Goal: Book appointment/travel/reservation

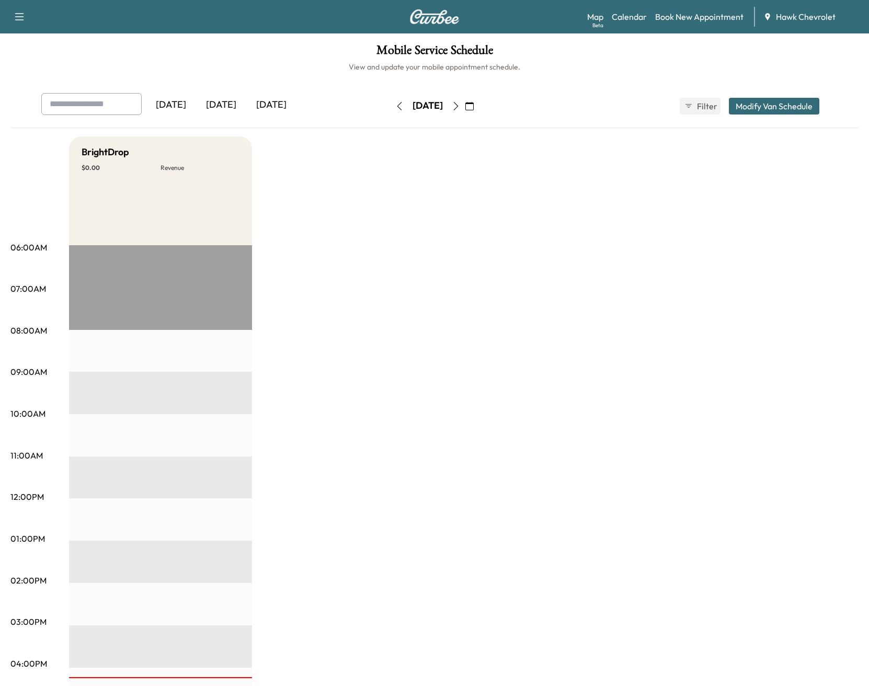
click at [460, 106] on icon "button" at bounding box center [456, 106] width 8 height 8
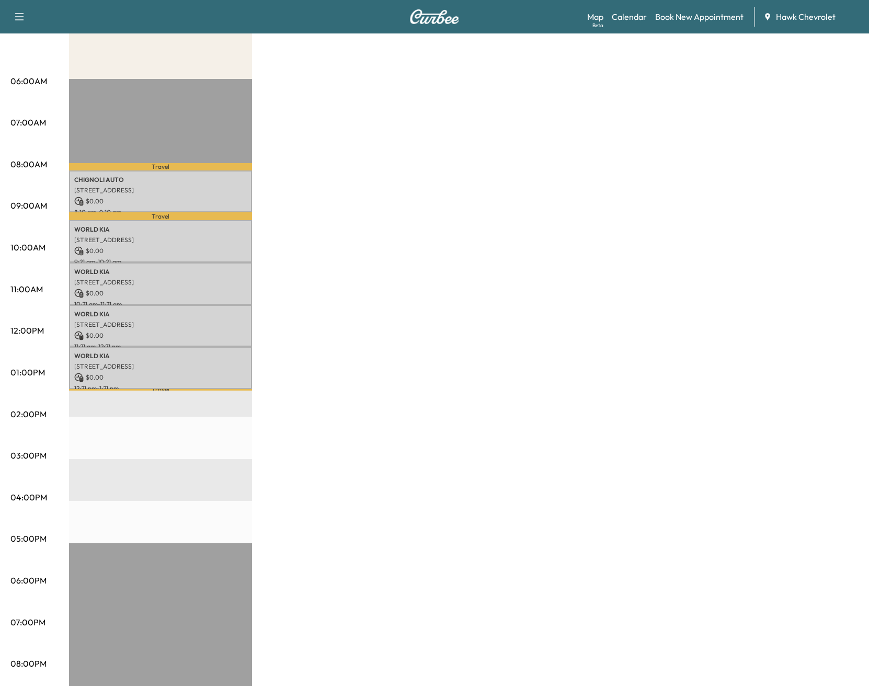
scroll to position [245, 0]
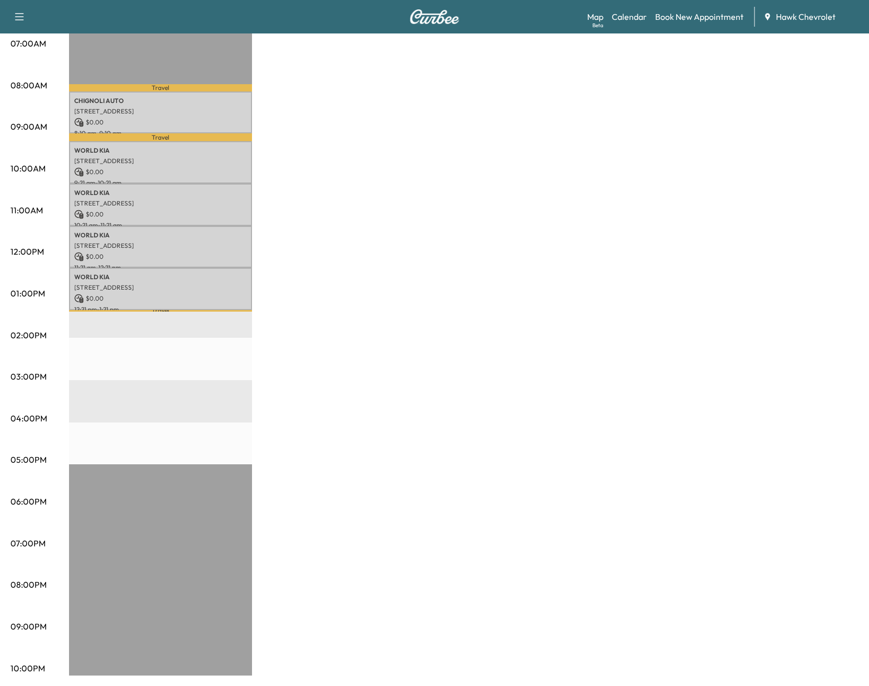
click at [428, 303] on div "BrightDrop $ 0.00 Revenue 5 hr Work Time 23 min Transit Time Travel CHIGNOLI AU…" at bounding box center [463, 283] width 789 height 784
click at [427, 303] on div "BrightDrop $ 0.00 Revenue 5 hr Work Time 23 min Transit Time Travel CHIGNOLI AU…" at bounding box center [463, 283] width 789 height 784
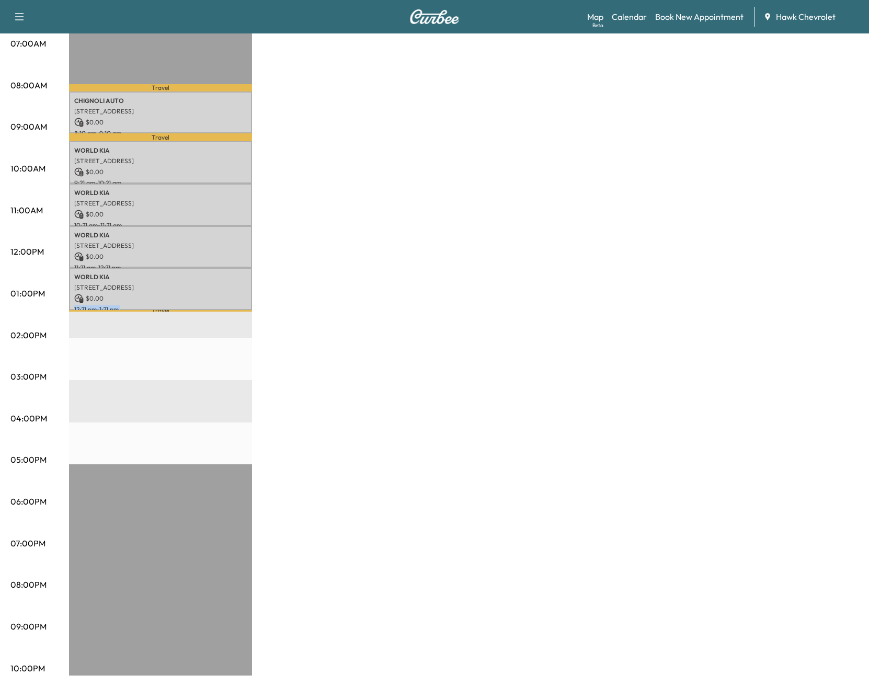
click at [427, 303] on div "BrightDrop $ 0.00 Revenue 5 hr Work Time 23 min Transit Time Travel CHIGNOLI AU…" at bounding box center [463, 283] width 789 height 784
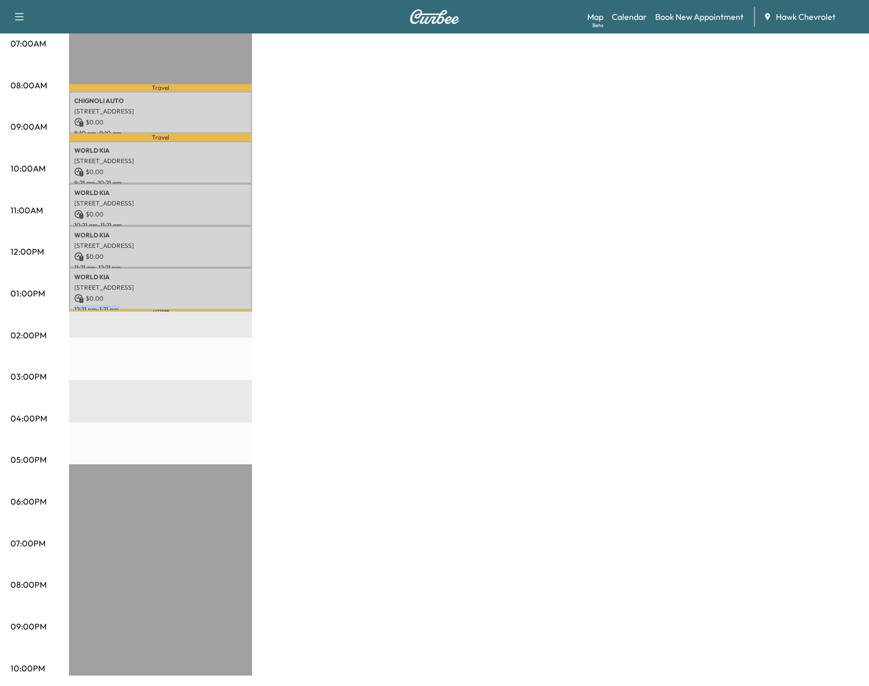
click at [427, 303] on div "BrightDrop $ 0.00 Revenue 5 hr Work Time 23 min Transit Time Travel CHIGNOLI AU…" at bounding box center [463, 283] width 789 height 784
click at [428, 303] on div "BrightDrop $ 0.00 Revenue 5 hr Work Time 23 min Transit Time Travel CHIGNOLI AU…" at bounding box center [463, 283] width 789 height 784
click at [427, 304] on div "BrightDrop $ 0.00 Revenue 5 hr Work Time 23 min Transit Time Travel CHIGNOLI AU…" at bounding box center [463, 283] width 789 height 784
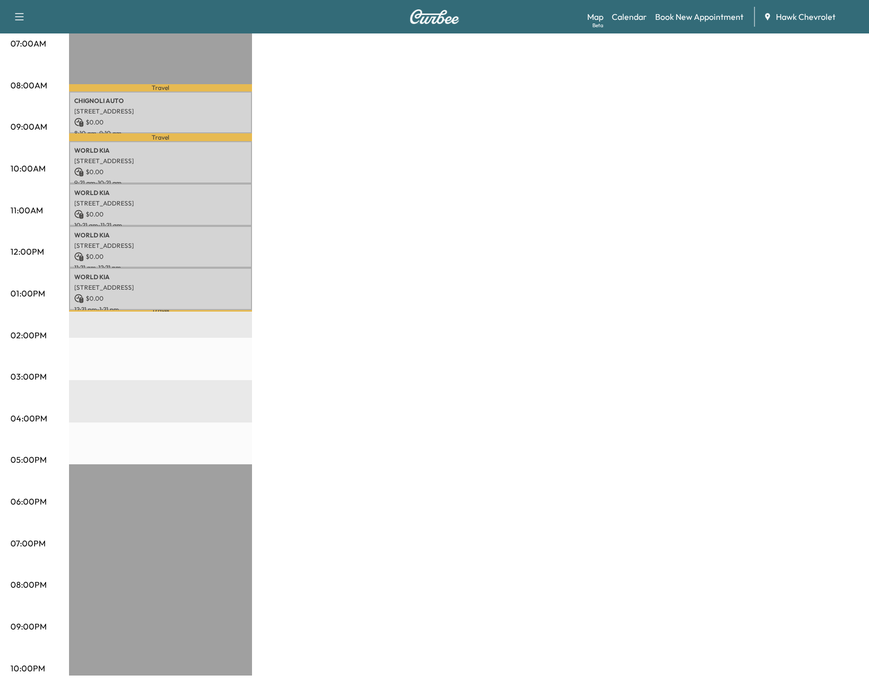
click at [426, 304] on div "BrightDrop $ 0.00 Revenue 5 hr Work Time 23 min Transit Time Travel CHIGNOLI AU…" at bounding box center [463, 283] width 789 height 784
click at [426, 303] on div "BrightDrop $ 0.00 Revenue 5 hr Work Time 23 min Transit Time Travel CHIGNOLI AU…" at bounding box center [463, 283] width 789 height 784
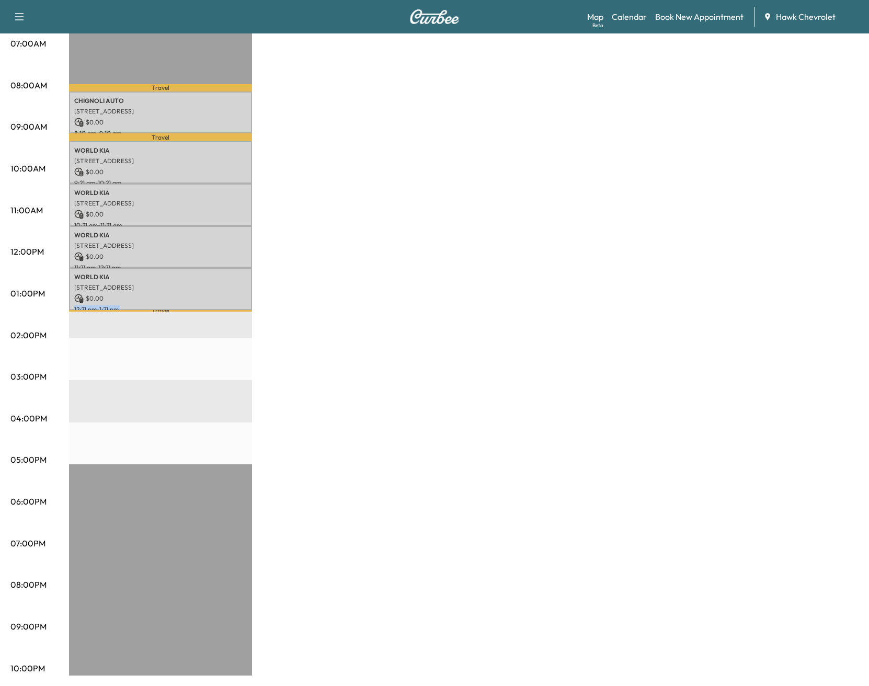
click at [425, 303] on div "BrightDrop $ 0.00 Revenue 5 hr Work Time 23 min Transit Time Travel CHIGNOLI AU…" at bounding box center [463, 283] width 789 height 784
click at [425, 302] on div "BrightDrop $ 0.00 Revenue 5 hr Work Time 23 min Transit Time Travel CHIGNOLI AU…" at bounding box center [463, 283] width 789 height 784
click at [426, 302] on div "BrightDrop $ 0.00 Revenue 5 hr Work Time 23 min Transit Time Travel CHIGNOLI AU…" at bounding box center [463, 283] width 789 height 784
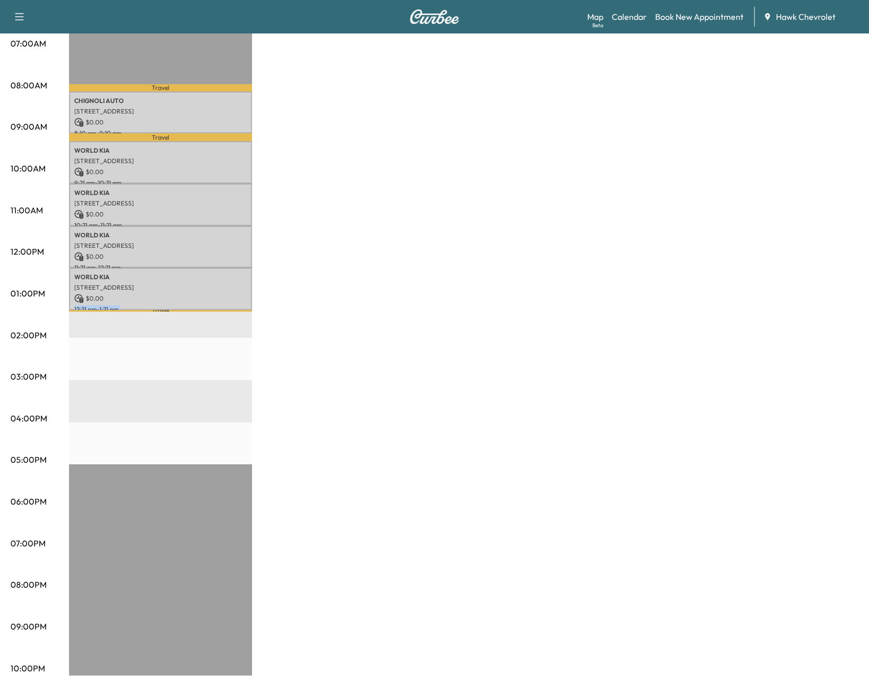
click at [426, 301] on div "BrightDrop $ 0.00 Revenue 5 hr Work Time 23 min Transit Time Travel CHIGNOLI AU…" at bounding box center [463, 283] width 789 height 784
click at [425, 302] on div "BrightDrop $ 0.00 Revenue 5 hr Work Time 23 min Transit Time Travel CHIGNOLI AU…" at bounding box center [463, 283] width 789 height 784
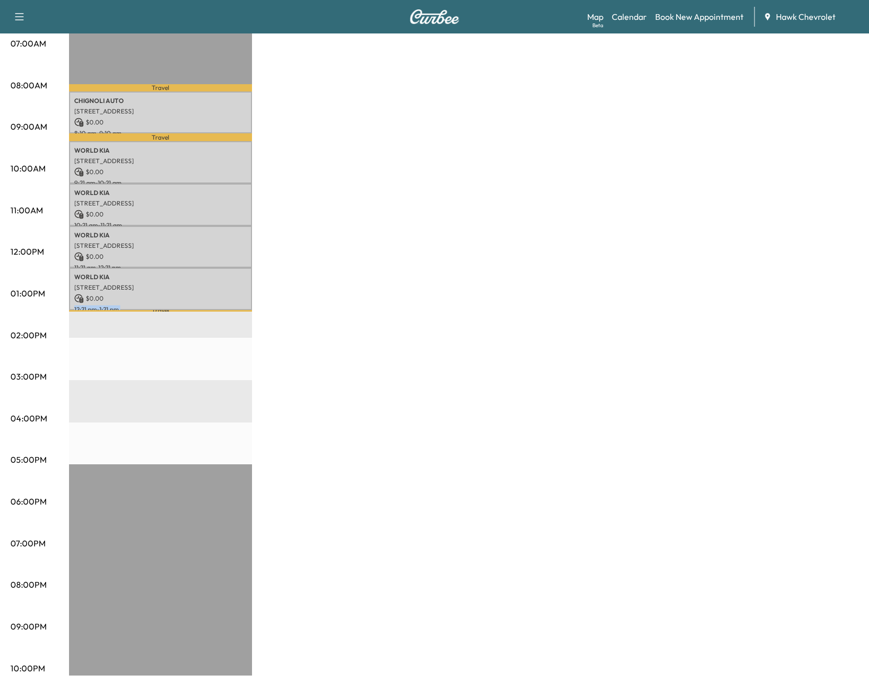
click at [425, 302] on div "BrightDrop $ 0.00 Revenue 5 hr Work Time 23 min Transit Time Travel CHIGNOLI AU…" at bounding box center [463, 283] width 789 height 784
click at [425, 301] on div "BrightDrop $ 0.00 Revenue 5 hr Work Time 23 min Transit Time Travel CHIGNOLI AU…" at bounding box center [463, 283] width 789 height 784
click at [425, 302] on div "BrightDrop $ 0.00 Revenue 5 hr Work Time 23 min Transit Time Travel CHIGNOLI AU…" at bounding box center [463, 283] width 789 height 784
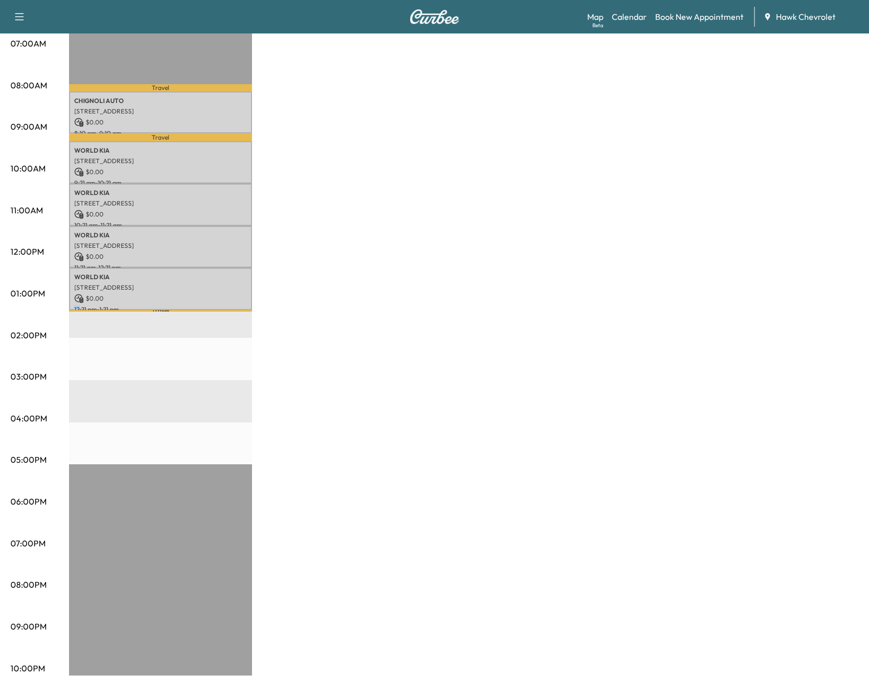
click at [425, 302] on div "BrightDrop $ 0.00 Revenue 5 hr Work Time 23 min Transit Time Travel CHIGNOLI AU…" at bounding box center [463, 283] width 789 height 784
click at [363, 457] on div "BrightDrop $ 0.00 Revenue 5 hr Work Time 23 min Transit Time Travel CHIGNOLI AU…" at bounding box center [463, 283] width 789 height 784
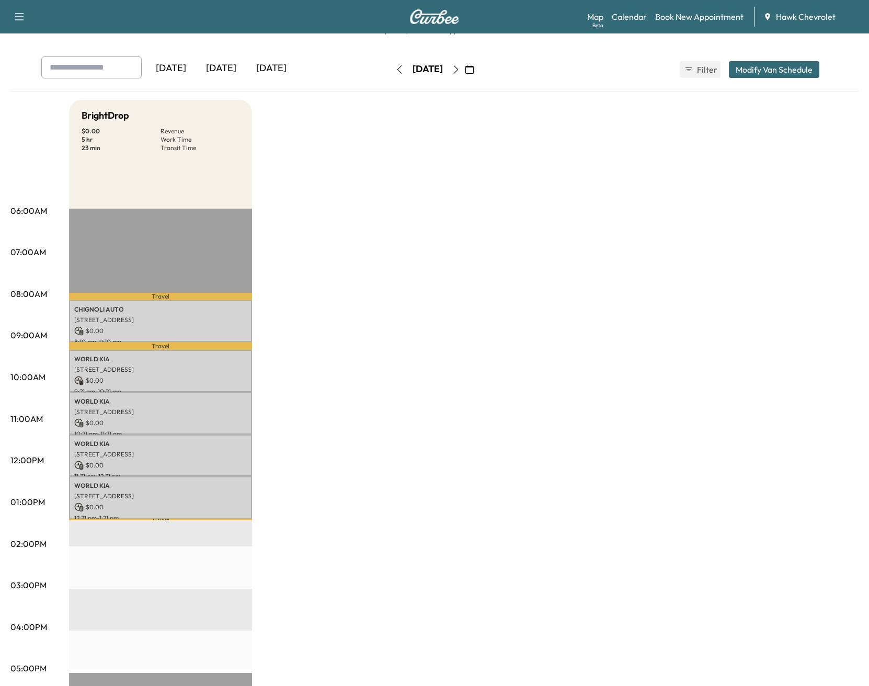
scroll to position [0, 0]
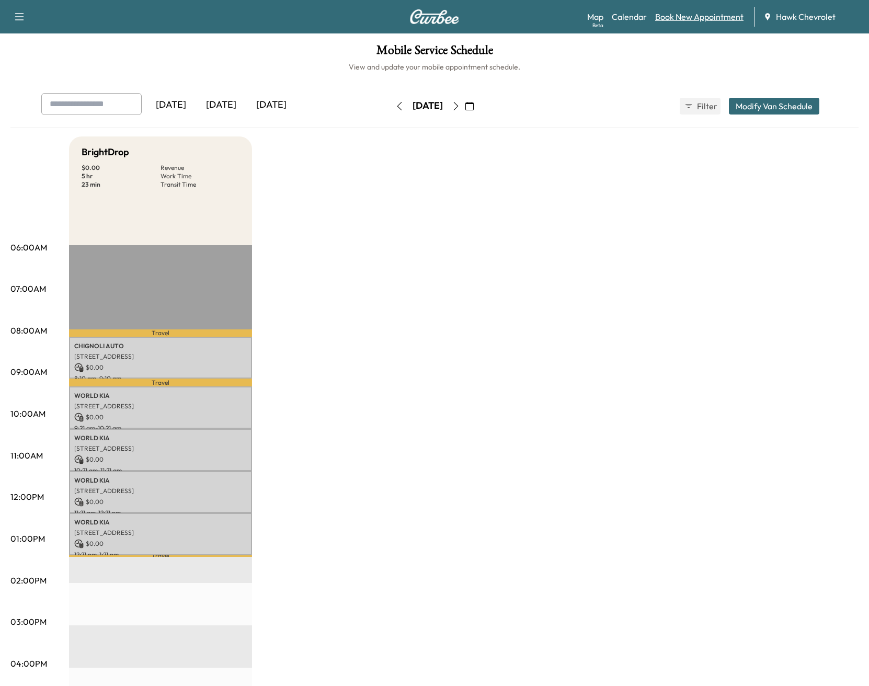
click at [718, 21] on link "Book New Appointment" at bounding box center [699, 16] width 88 height 13
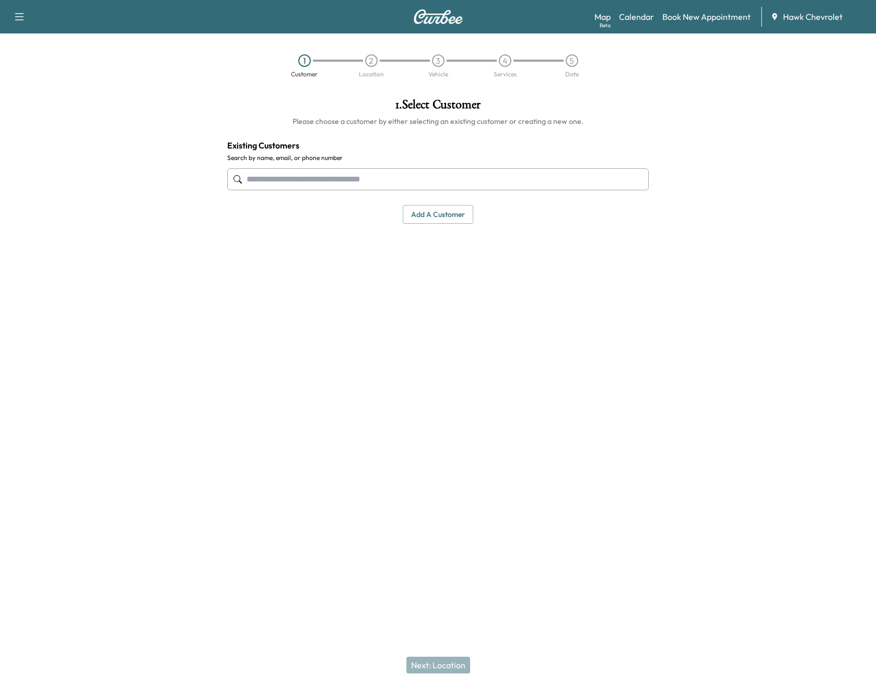
click at [310, 176] on input "text" at bounding box center [438, 179] width 422 height 22
type input "*"
type input "**********"
click at [830, 144] on div at bounding box center [766, 261] width 219 height 343
click at [439, 205] on button "Add a customer" at bounding box center [438, 214] width 71 height 19
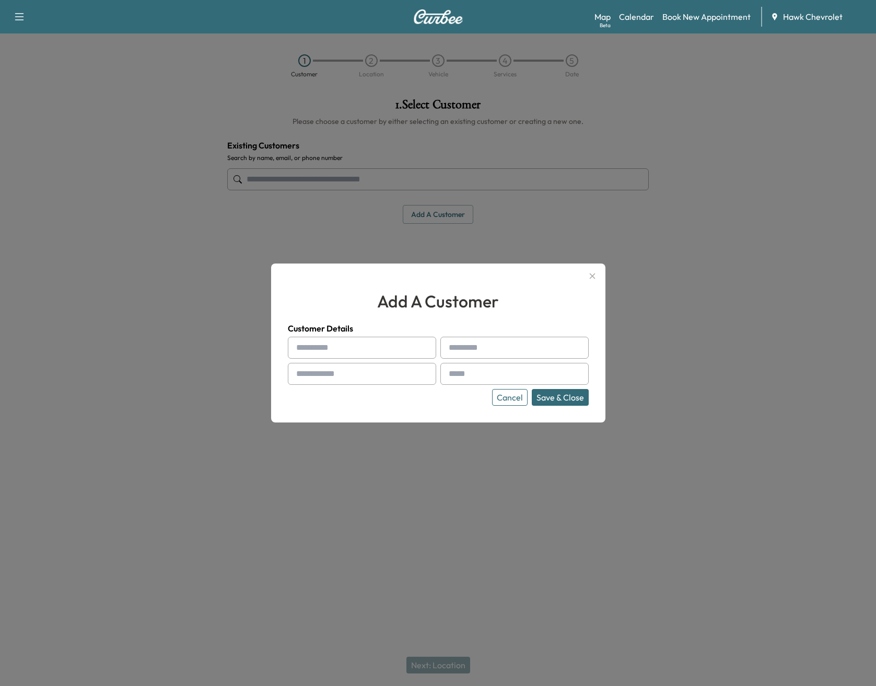
click at [349, 345] on input "text" at bounding box center [362, 348] width 148 height 22
type input "**********"
type input "****"
type input "**********"
click at [552, 392] on button "Save & Close" at bounding box center [560, 397] width 57 height 17
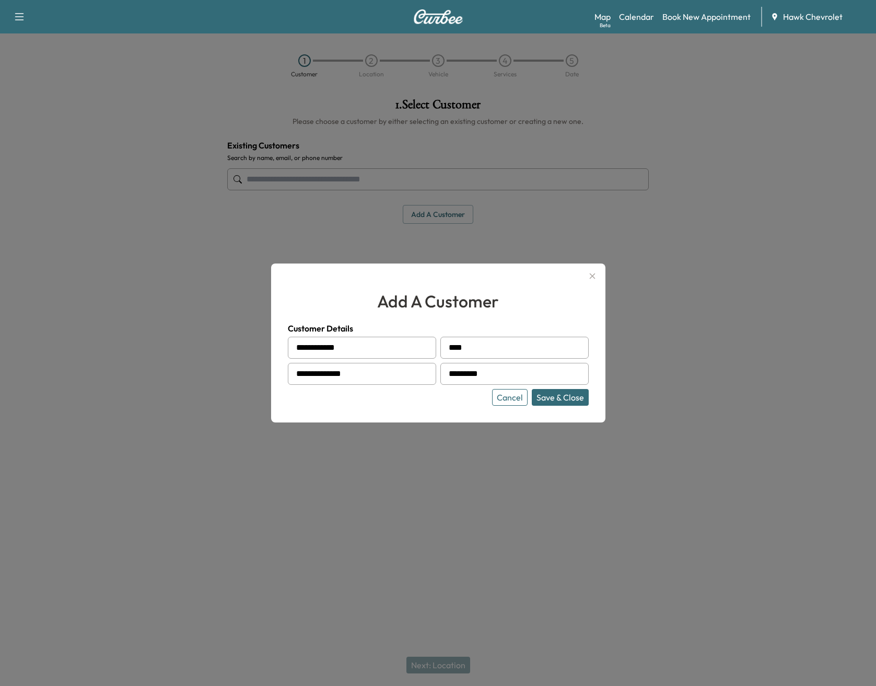
type input "*********"
click at [564, 396] on button "Save & Close" at bounding box center [560, 397] width 57 height 17
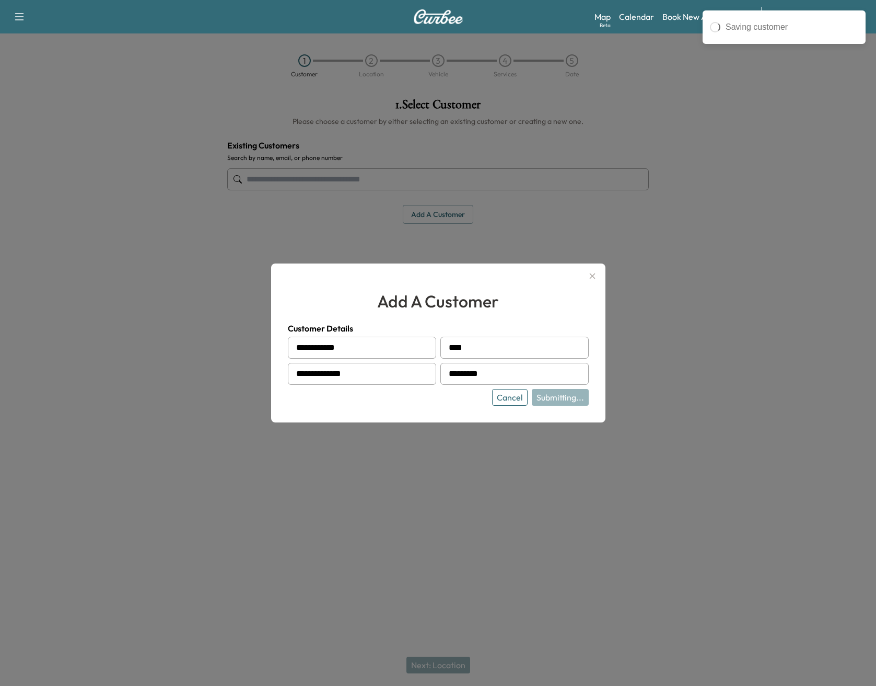
type input "**********"
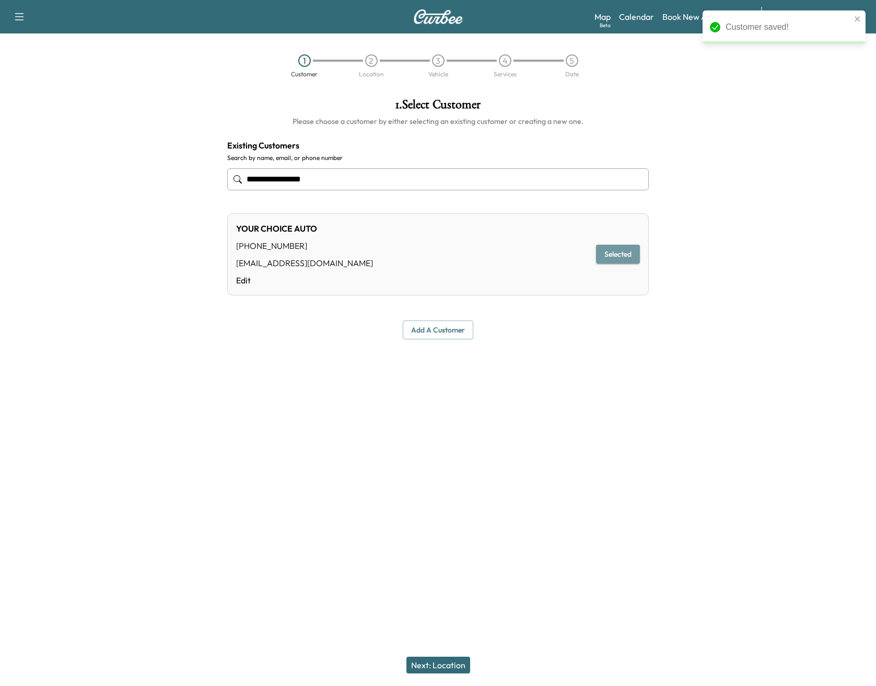
click at [612, 250] on button "Selected" at bounding box center [618, 254] width 44 height 19
click at [628, 253] on button "Selected" at bounding box center [618, 254] width 44 height 19
click at [727, 218] on div at bounding box center [766, 261] width 219 height 343
click at [534, 247] on div "YOUR CHOICE AUTO [PHONE_NUMBER] [EMAIL_ADDRESS][DOMAIN_NAME] Edit Selected" at bounding box center [438, 254] width 422 height 82
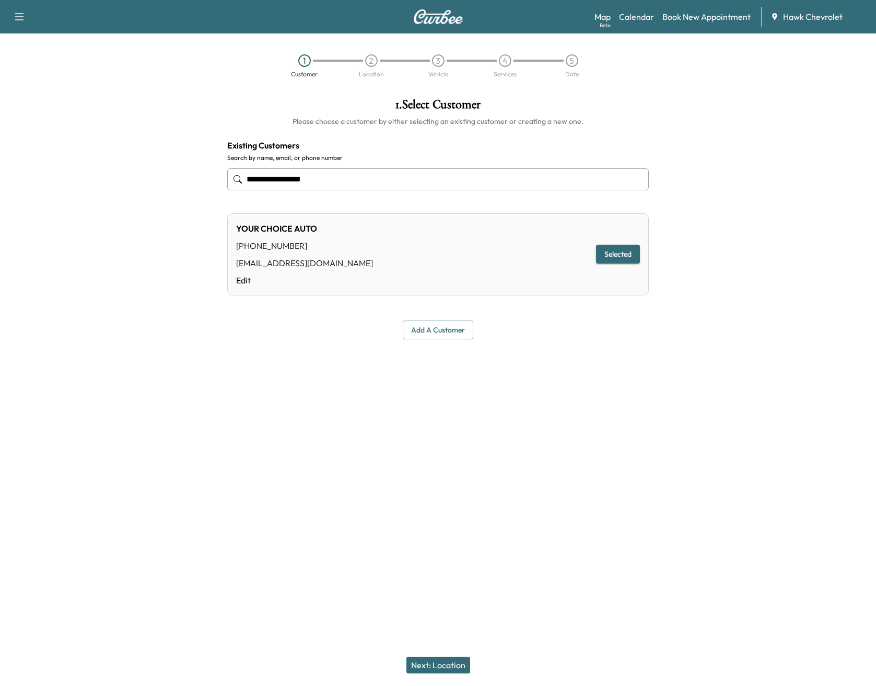
click at [452, 665] on button "Next: Location" at bounding box center [439, 664] width 64 height 17
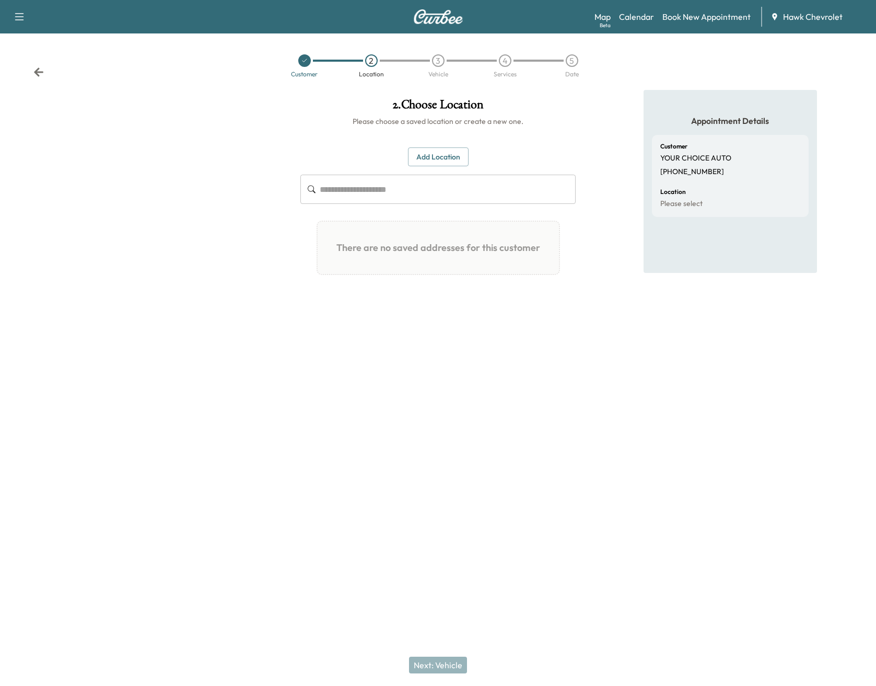
click at [385, 187] on input "text" at bounding box center [448, 189] width 256 height 29
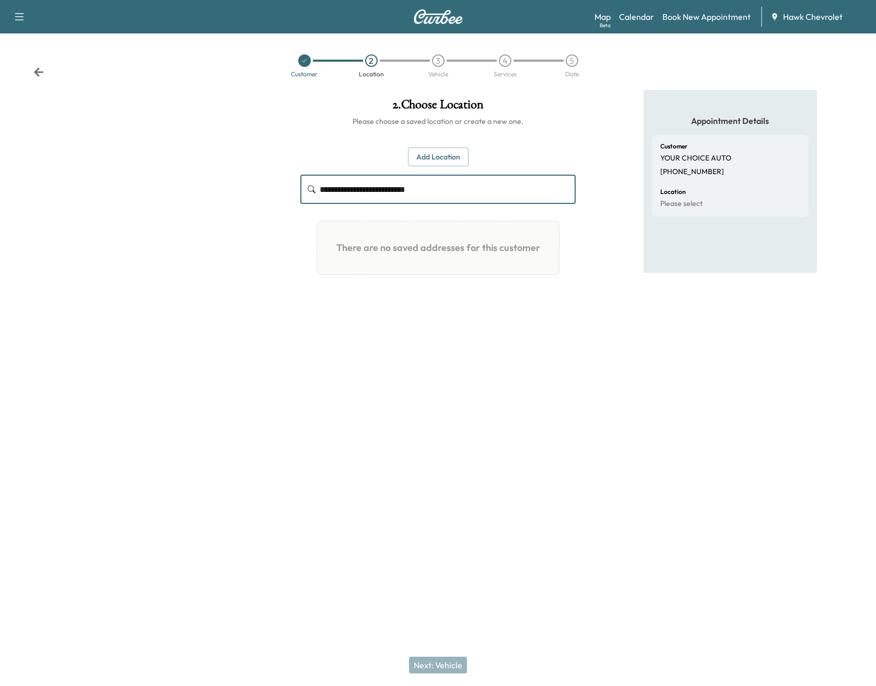
type input "**********"
click at [445, 160] on button "Add Location" at bounding box center [438, 156] width 61 height 19
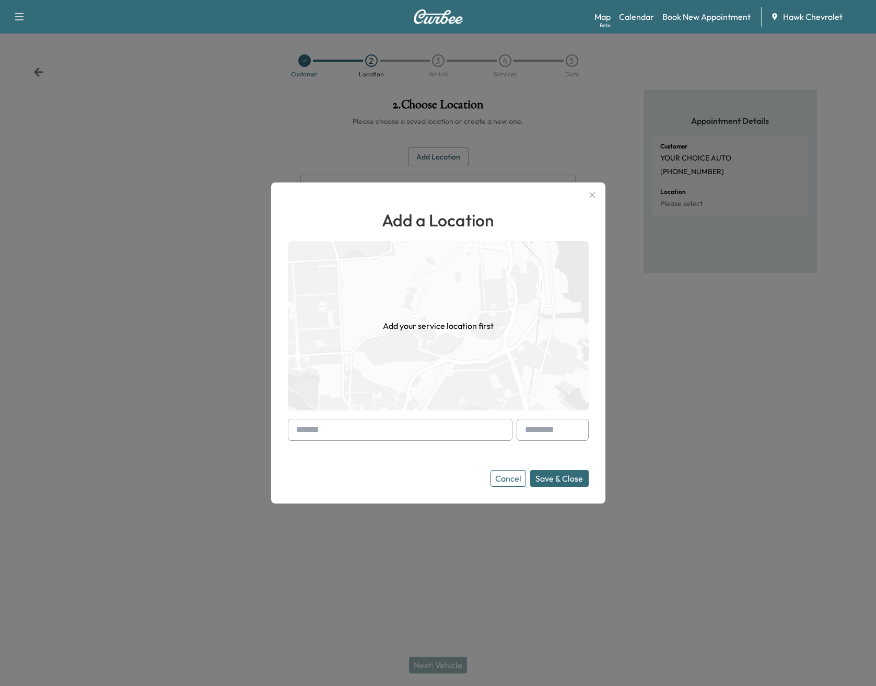
click at [425, 421] on input "text" at bounding box center [400, 430] width 225 height 22
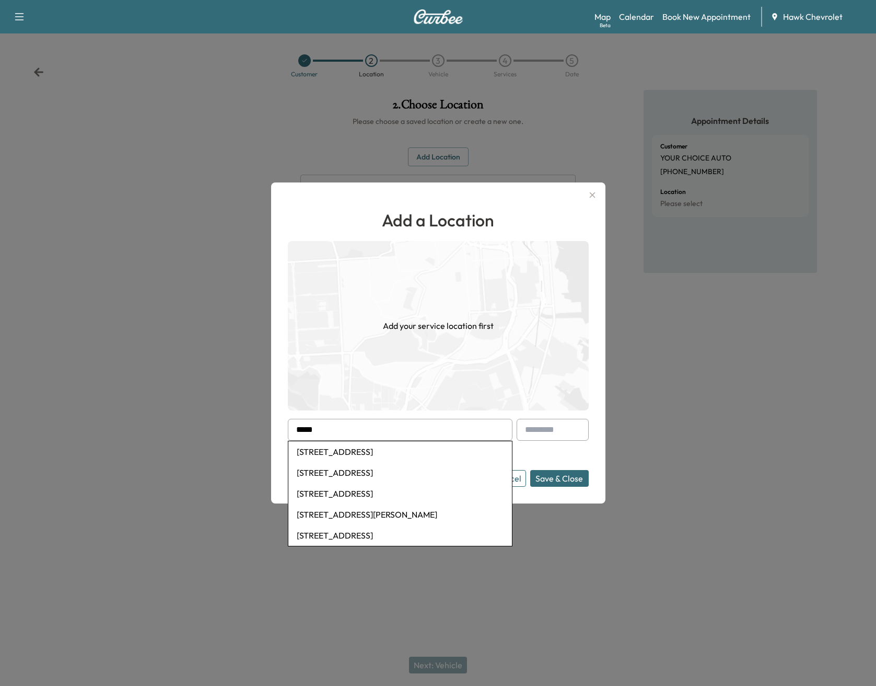
click at [530, 470] on button "Save & Close" at bounding box center [559, 478] width 59 height 17
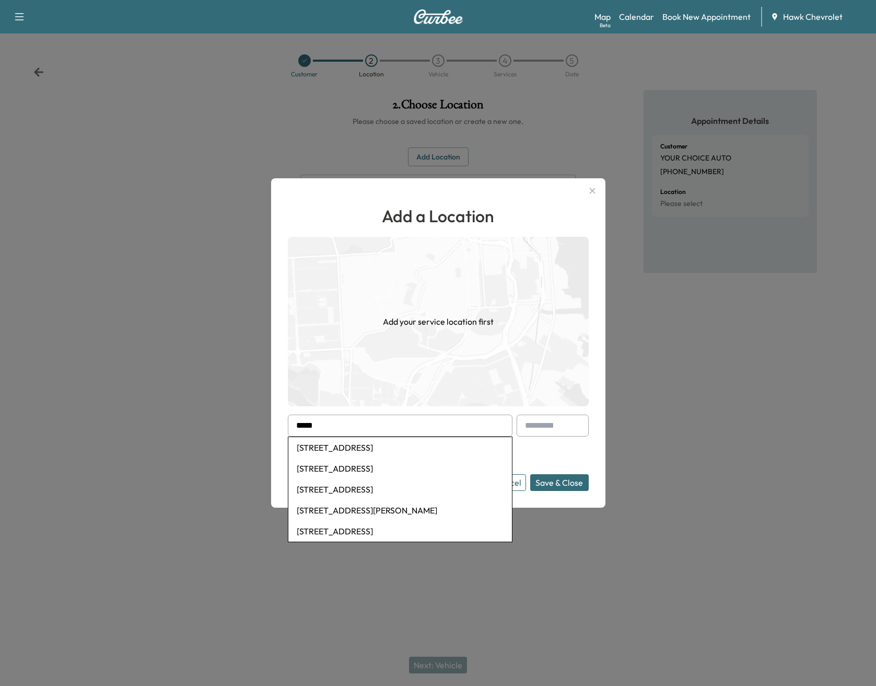
click at [471, 449] on li "[STREET_ADDRESS]" at bounding box center [400, 447] width 224 height 21
type input "**********"
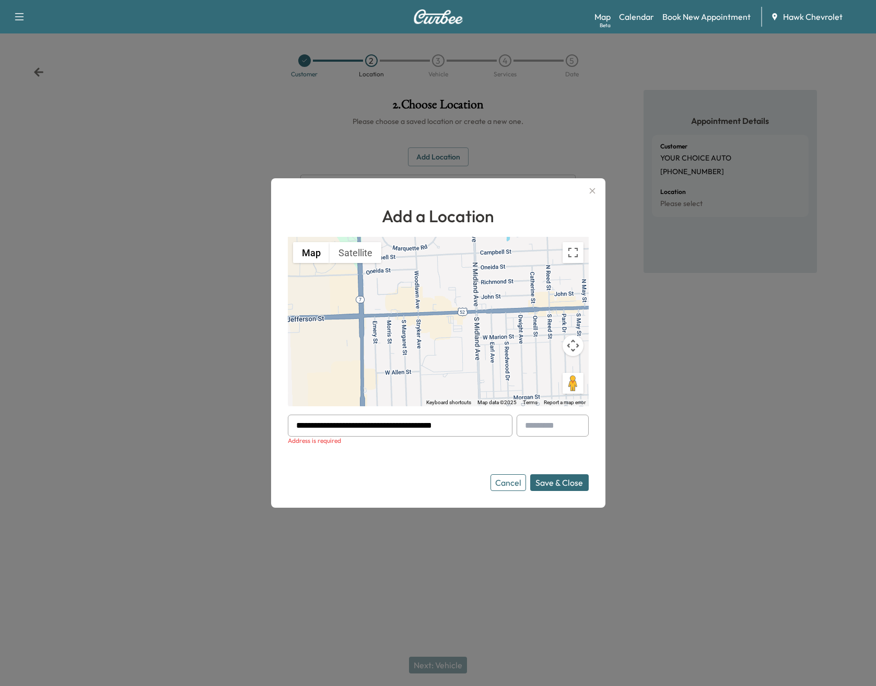
click at [554, 477] on button "Save & Close" at bounding box center [559, 482] width 59 height 17
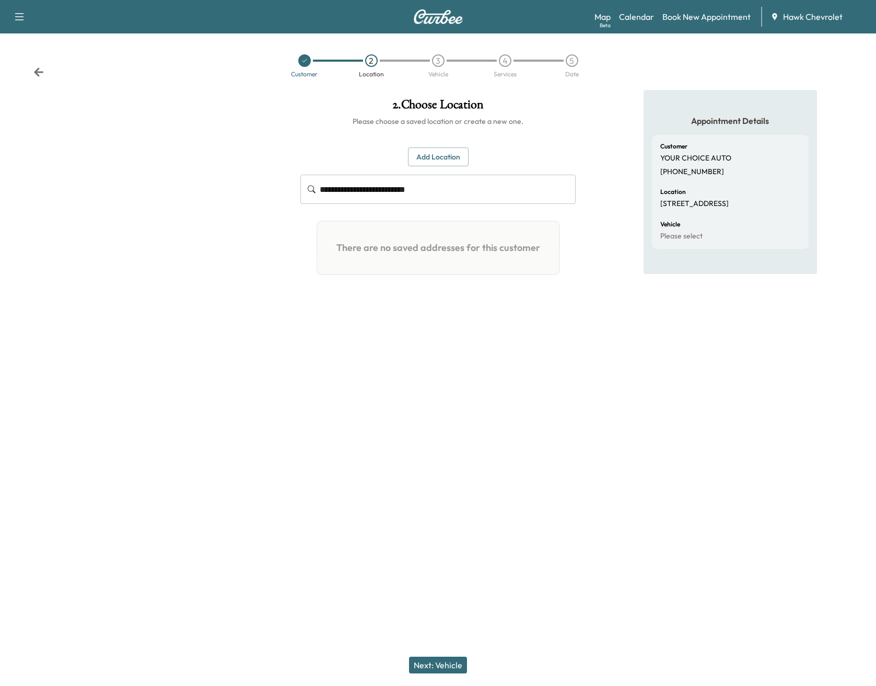
click at [435, 664] on button "Next: Vehicle" at bounding box center [438, 664] width 58 height 17
click at [371, 193] on input "text" at bounding box center [448, 184] width 256 height 29
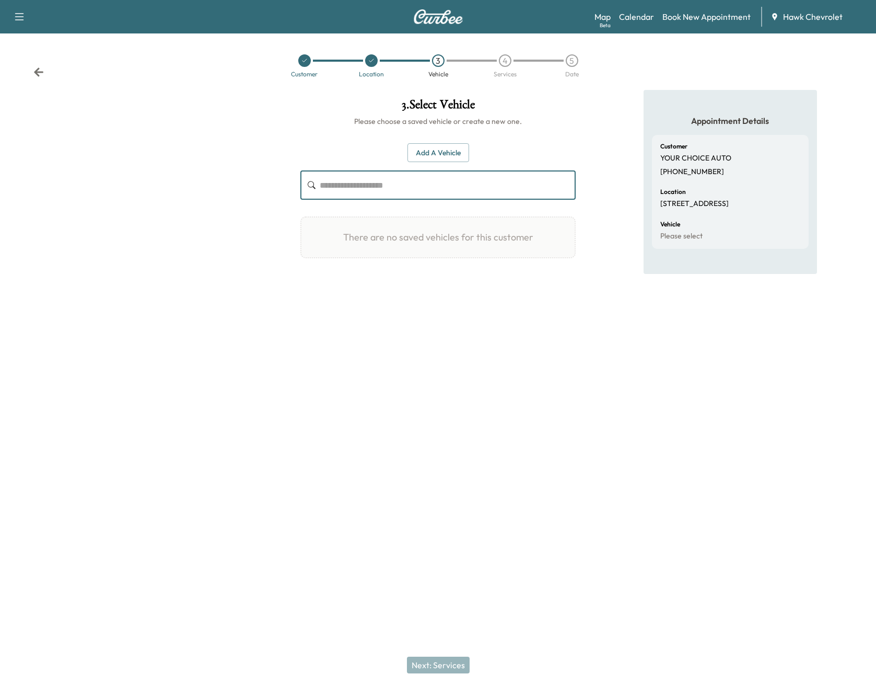
drag, startPoint x: 373, startPoint y: 190, endPoint x: 421, endPoint y: 152, distance: 62.1
click at [421, 151] on div "Add a Vehicle ​" at bounding box center [437, 171] width 275 height 57
click at [431, 153] on button "Add a Vehicle" at bounding box center [439, 152] width 62 height 19
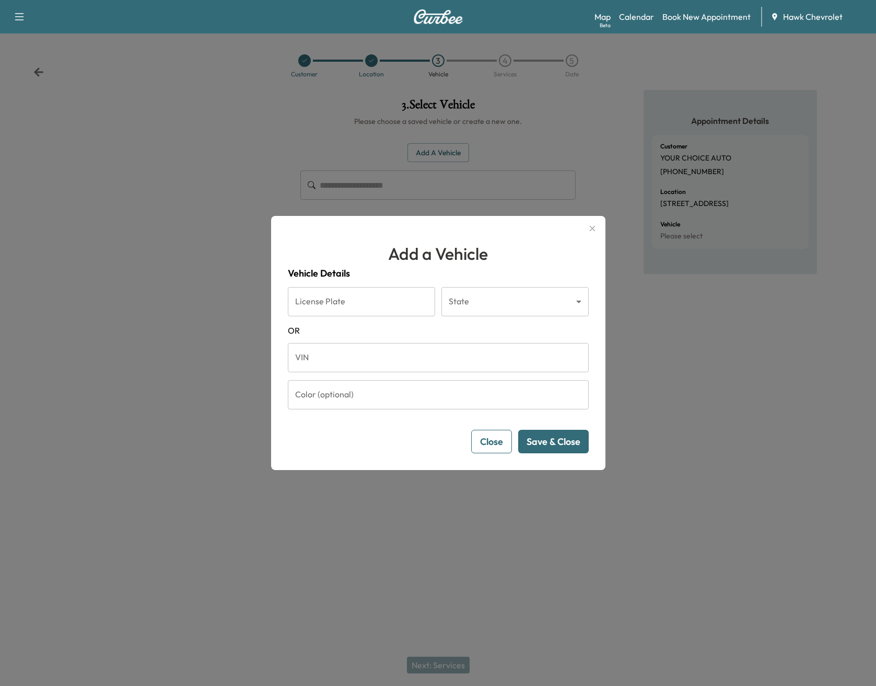
click at [351, 357] on input "VIN" at bounding box center [438, 357] width 301 height 29
paste input "**********"
type input "**********"
click at [576, 441] on button "Save & Close" at bounding box center [553, 442] width 71 height 24
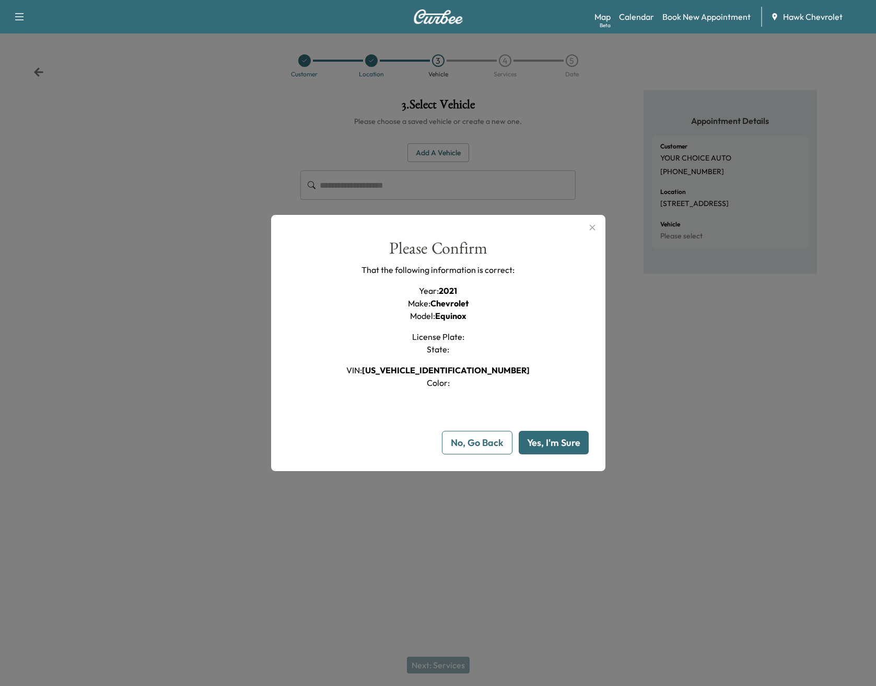
click at [557, 450] on button "Yes, I'm Sure" at bounding box center [554, 443] width 70 height 24
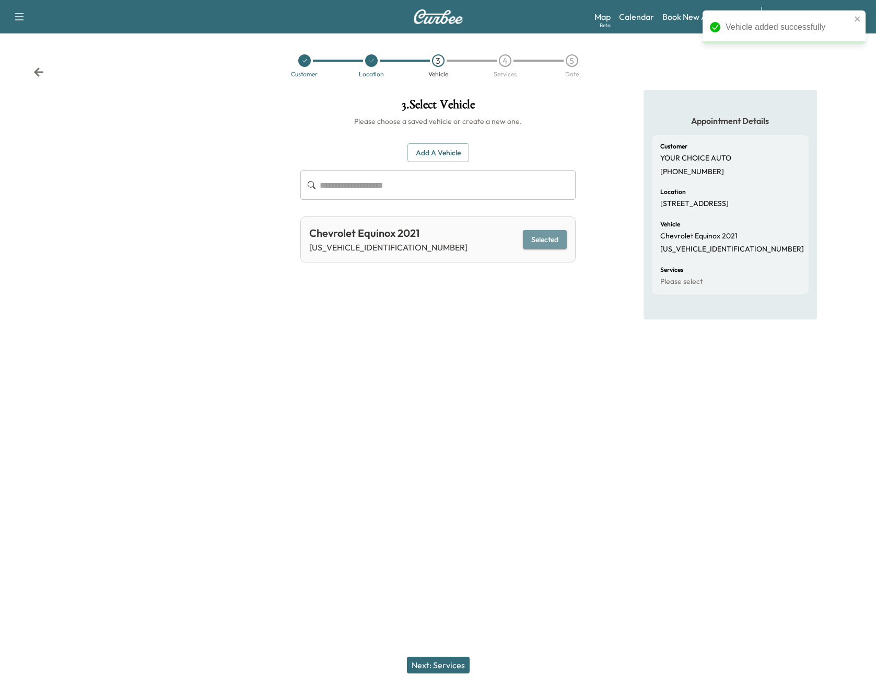
click at [549, 238] on button "Selected" at bounding box center [545, 239] width 44 height 19
click at [433, 681] on div "Next: Services" at bounding box center [438, 665] width 876 height 42
click at [437, 672] on button "Next: Services" at bounding box center [438, 664] width 63 height 17
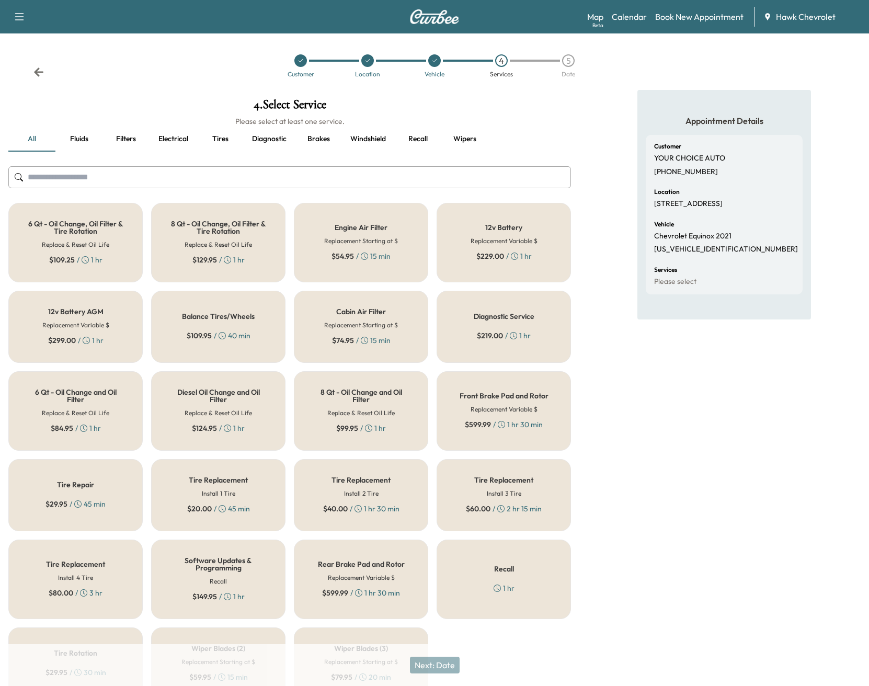
click at [500, 560] on div "Recall 1 hr" at bounding box center [503, 578] width 134 height 79
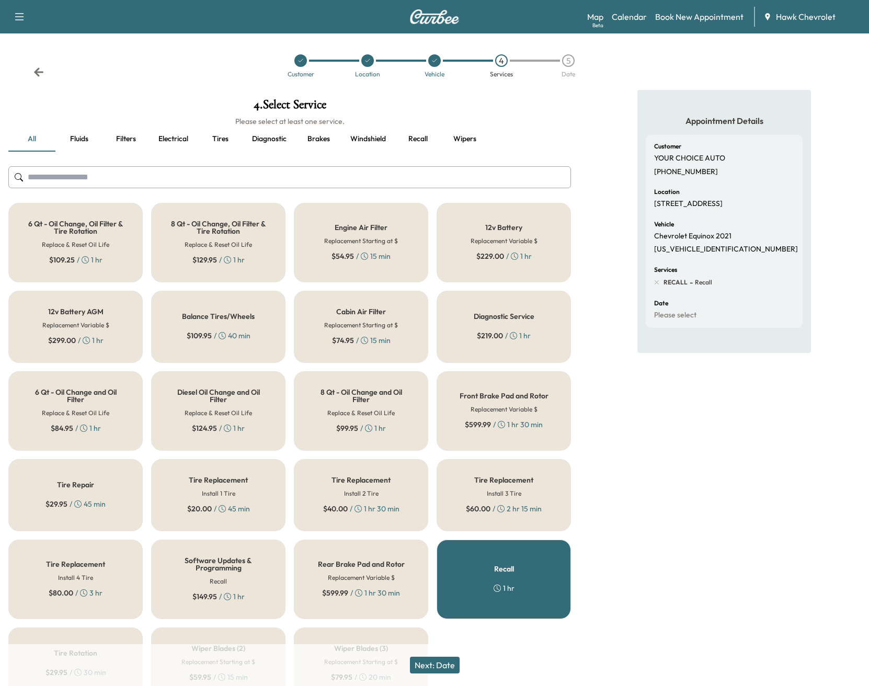
click at [436, 667] on button "Next: Date" at bounding box center [435, 664] width 50 height 17
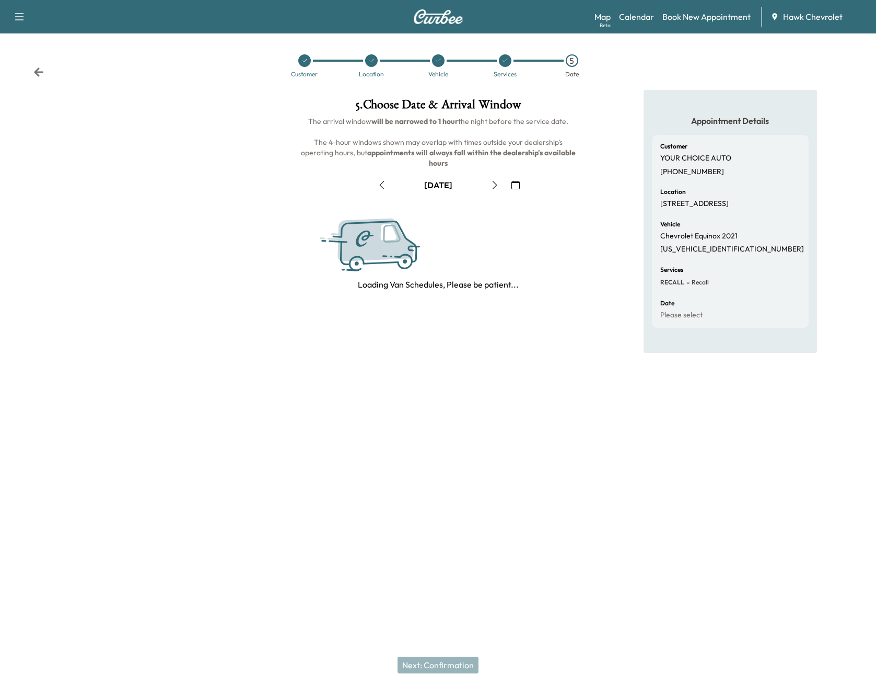
click at [380, 188] on icon "button" at bounding box center [382, 185] width 8 height 8
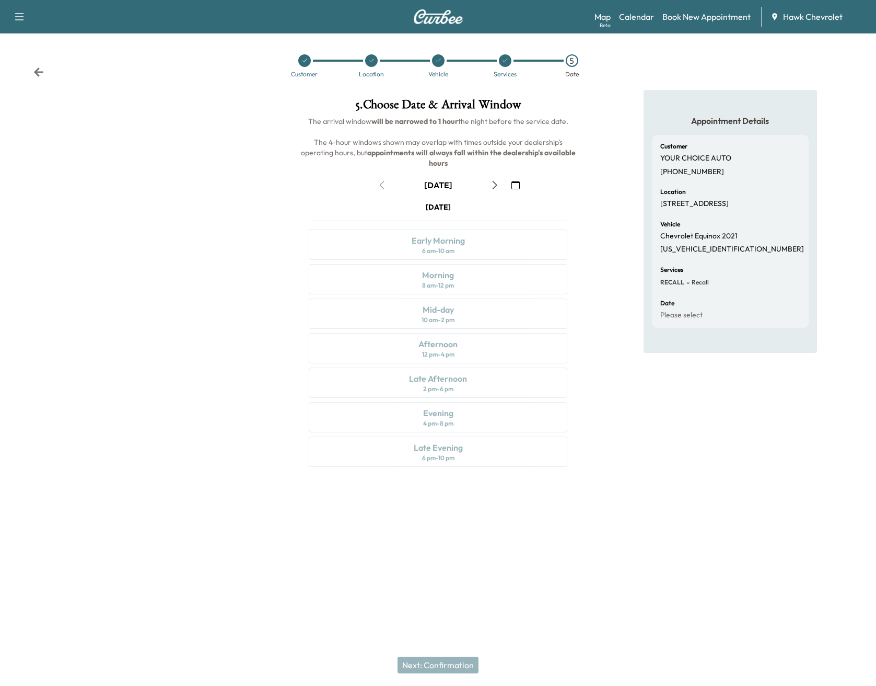
click at [422, 293] on div "[DATE] Early Morning 6 am - 10 am Morning 8 am - 12 pm Mid-day 10 am - 2 pm Aft…" at bounding box center [437, 336] width 275 height 269
click at [458, 358] on div "[DATE] Early Morning 6 am - 10 am Morning 8 am - 12 pm Mid-day 10 am - 2 pm Aft…" at bounding box center [437, 336] width 275 height 269
click at [452, 355] on div "[DATE] Early Morning 6 am - 10 am Morning 8 am - 12 pm Mid-day 10 am - 2 pm Aft…" at bounding box center [437, 336] width 275 height 269
click at [602, 318] on div "Appointment Details Customer YOUR CHOICE AUTO [PHONE_NUMBER] Location [STREET_A…" at bounding box center [730, 284] width 292 height 389
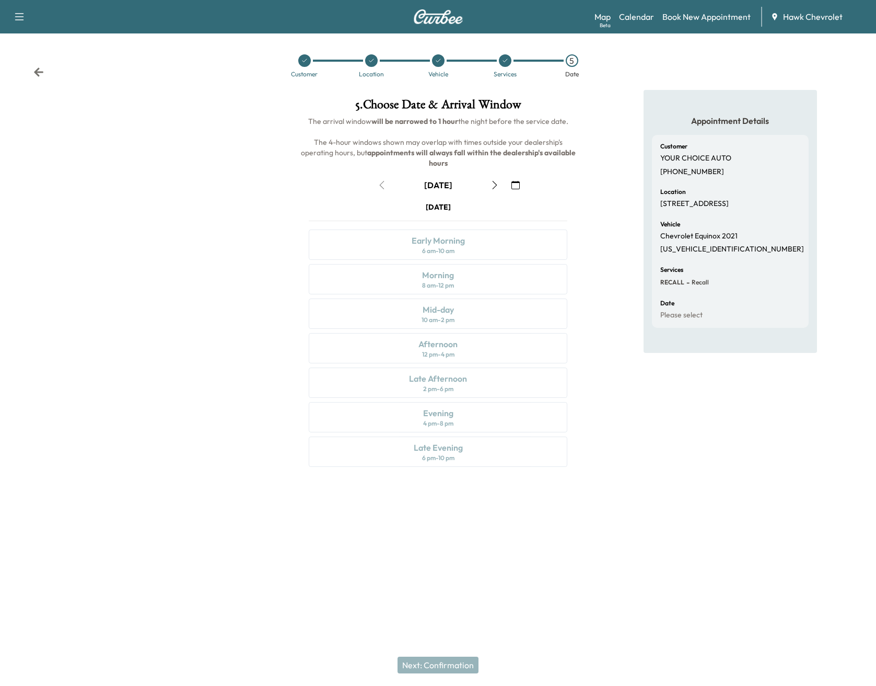
click at [470, 155] on b "appointments will always fall within the dealership's available hours" at bounding box center [472, 158] width 210 height 20
click at [471, 155] on b "appointments will always fall within the dealership's available hours" at bounding box center [472, 158] width 210 height 20
drag, startPoint x: 334, startPoint y: 461, endPoint x: 362, endPoint y: 368, distance: 97.1
click at [360, 368] on div "[DATE] Early Morning 6 am - 10 am Morning 8 am - 12 pm Mid-day 10 am - 2 pm Aft…" at bounding box center [437, 336] width 275 height 269
drag, startPoint x: 362, startPoint y: 368, endPoint x: 373, endPoint y: 376, distance: 12.8
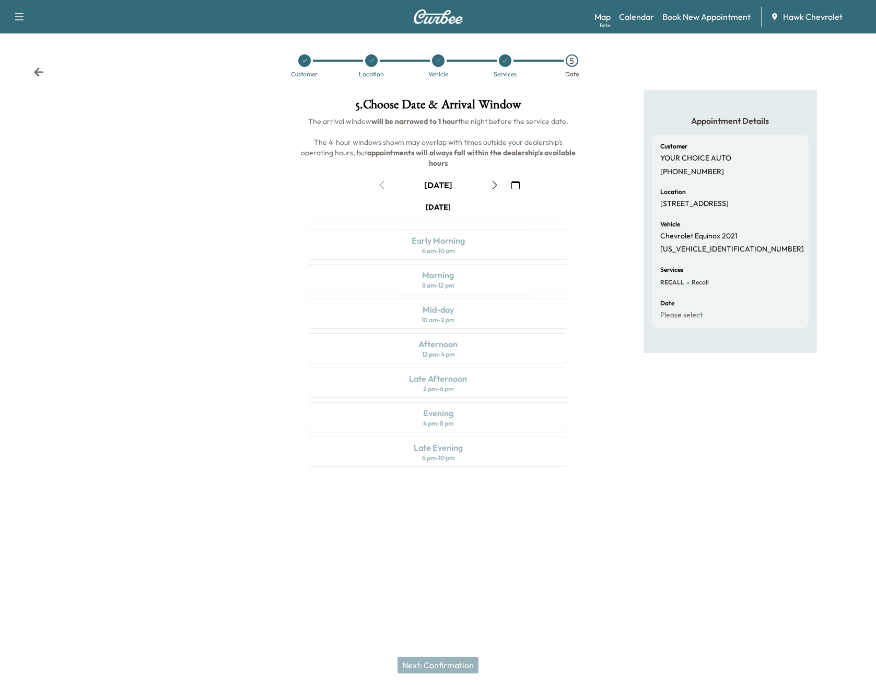
click at [364, 370] on div "[DATE] Early Morning 6 am - 10 am Morning 8 am - 12 pm Mid-day 10 am - 2 pm Aft…" at bounding box center [437, 336] width 275 height 269
click at [402, 408] on div "[DATE] Early Morning 6 am - 10 am Morning 8 am - 12 pm Mid-day 10 am - 2 pm Aft…" at bounding box center [437, 336] width 275 height 269
drag, startPoint x: 399, startPoint y: 424, endPoint x: 399, endPoint y: 431, distance: 6.8
click at [399, 424] on div "[DATE] Early Morning 6 am - 10 am Morning 8 am - 12 pm Mid-day 10 am - 2 pm Aft…" at bounding box center [437, 336] width 275 height 269
click at [449, 193] on div "September [DATE] S M T W T F S 31 1 2 3 4 5 6 7 8 9 10 11 12 13 14 15 16 17 18 …" at bounding box center [437, 319] width 275 height 303
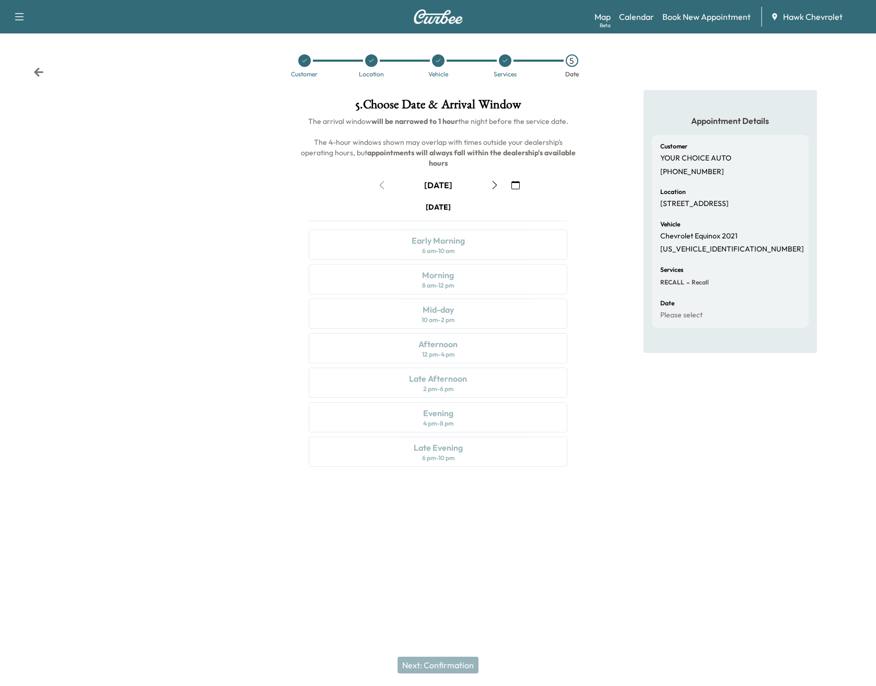
click at [455, 201] on div "September [DATE] S M T W T F S 31 1 2 3 4 5 6 7 8 9 10 11 12 13 14 15 16 17 18 …" at bounding box center [437, 319] width 275 height 303
click at [386, 190] on div "[DATE]" at bounding box center [438, 185] width 131 height 17
click at [381, 184] on div "[DATE]" at bounding box center [438, 185] width 131 height 17
click at [519, 185] on icon "button" at bounding box center [516, 185] width 8 height 8
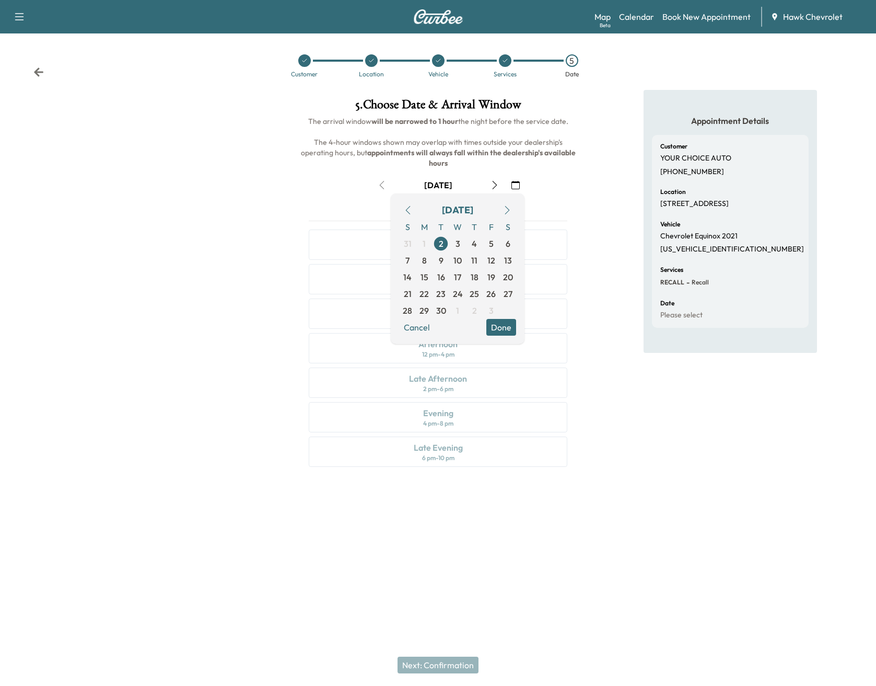
click at [565, 195] on div "September [DATE] S M T W T F S 31 1 2 3 4 5 6 7 8 9 10 11 12 13 14 15 16 17 18 …" at bounding box center [437, 319] width 275 height 303
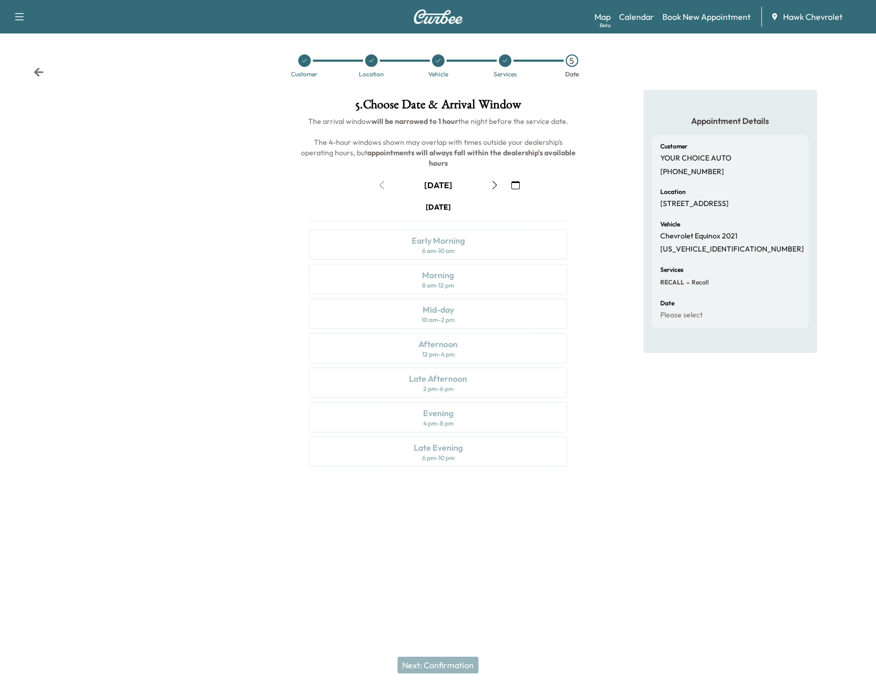
click at [458, 249] on div "[DATE] Early Morning 6 am - 10 am Morning 8 am - 12 pm Mid-day 10 am - 2 pm Aft…" at bounding box center [437, 336] width 275 height 269
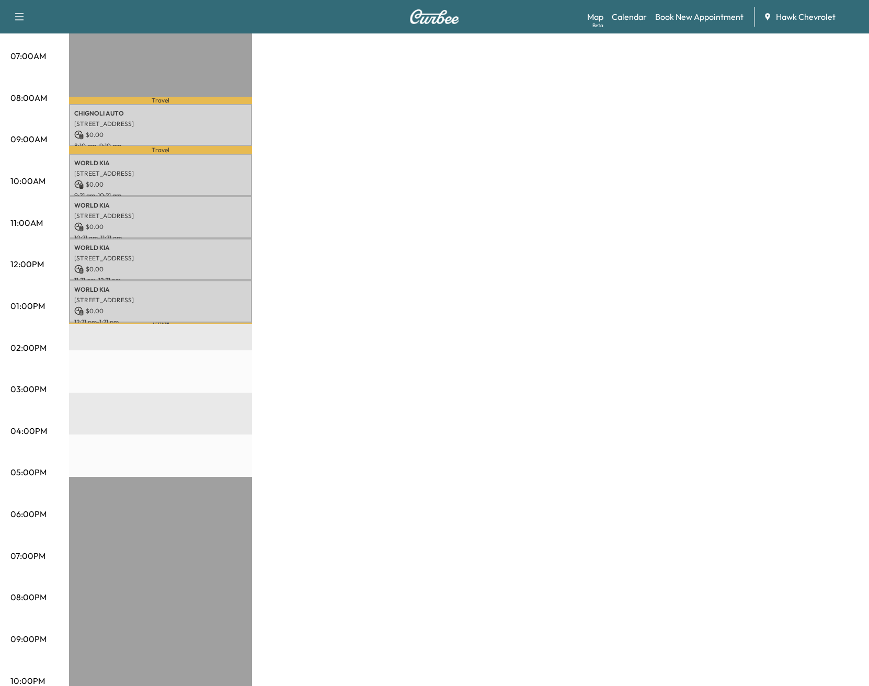
scroll to position [229, 0]
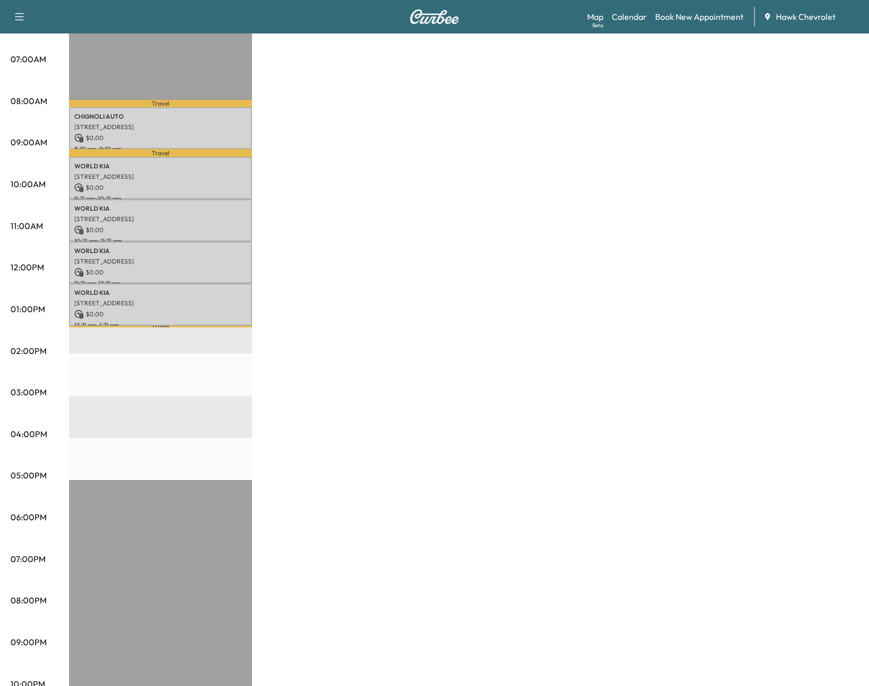
click at [610, 303] on div "BrightDrop $ 0.00 Revenue 5 hr Work Time 23 min Transit Time Travel CHIGNOLI AU…" at bounding box center [463, 299] width 789 height 784
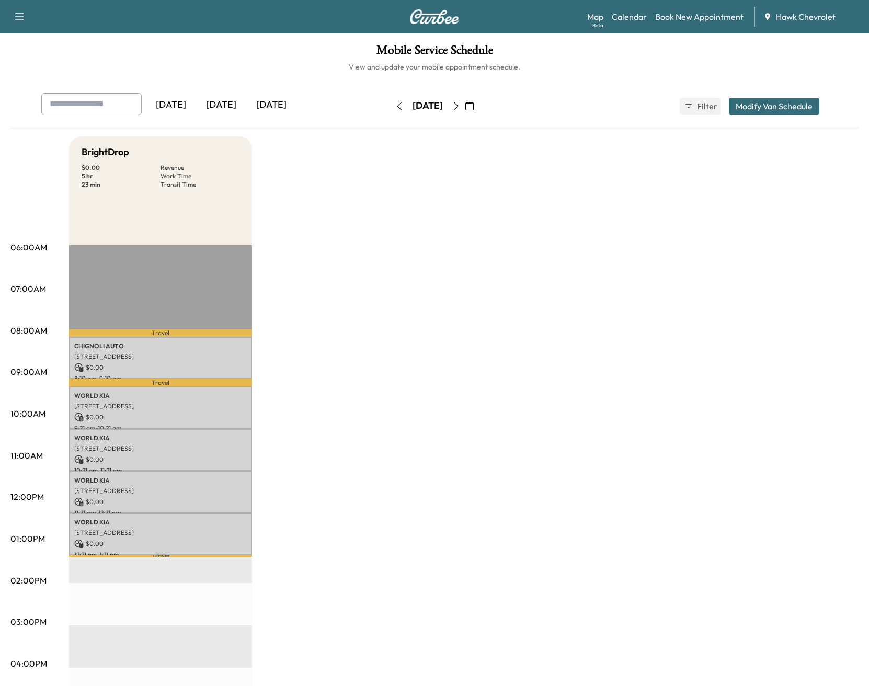
scroll to position [245, 0]
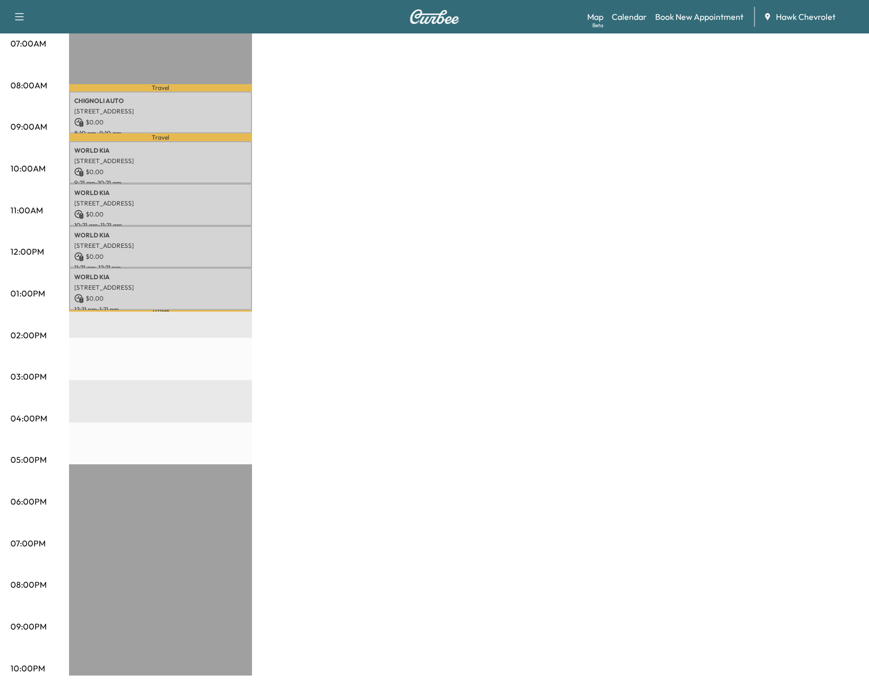
click at [157, 121] on p "$ 0.00" at bounding box center [160, 122] width 172 height 9
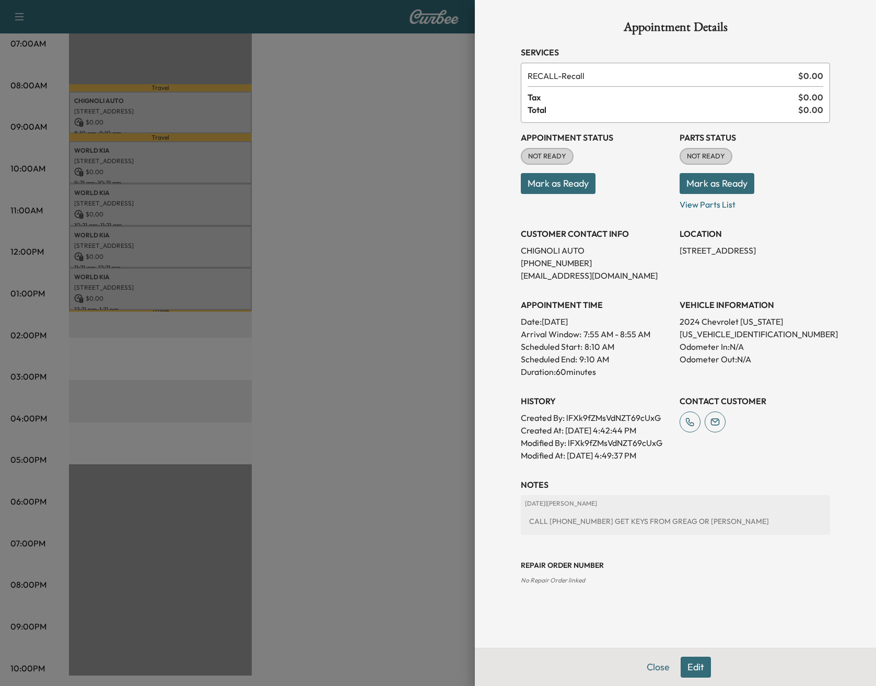
click at [556, 176] on button "Mark as Ready" at bounding box center [558, 183] width 75 height 21
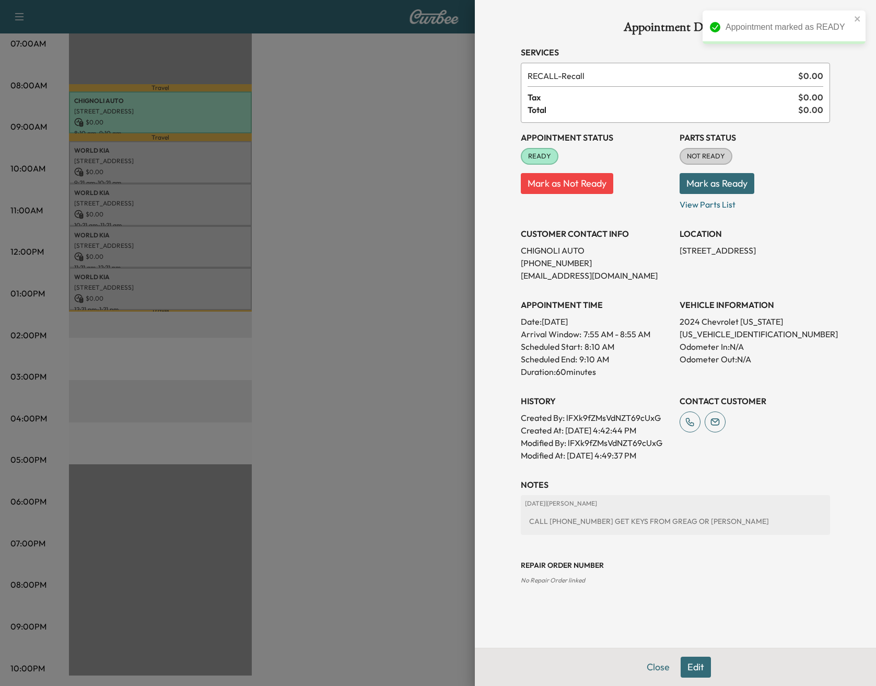
click at [726, 181] on button "Mark as Ready" at bounding box center [717, 183] width 75 height 21
click at [215, 164] on div at bounding box center [438, 343] width 876 height 686
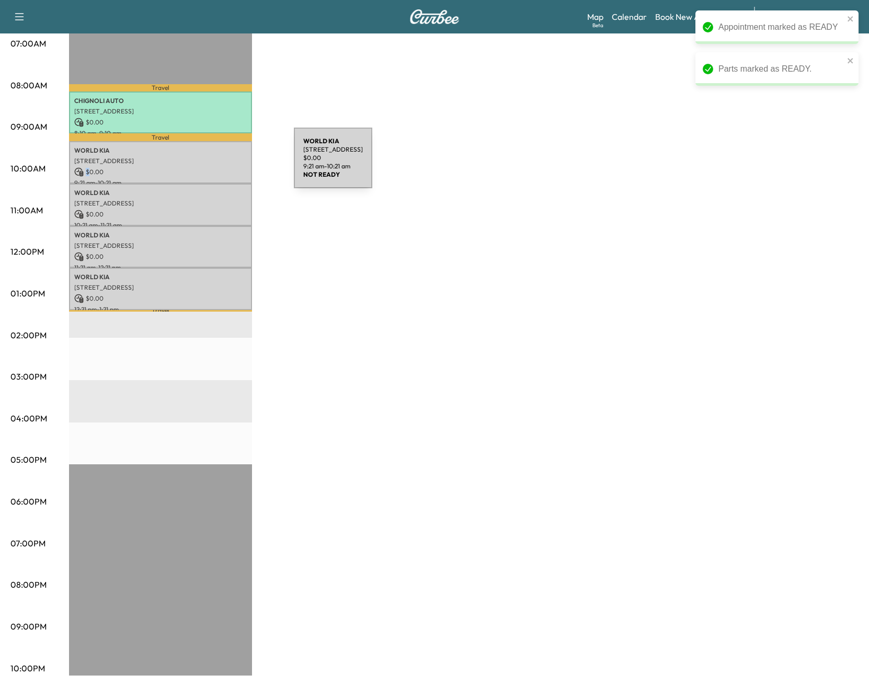
click at [215, 164] on div "WORLD KIA [STREET_ADDRESS] $ 0.00 9:21 am - 10:21 am" at bounding box center [160, 162] width 183 height 42
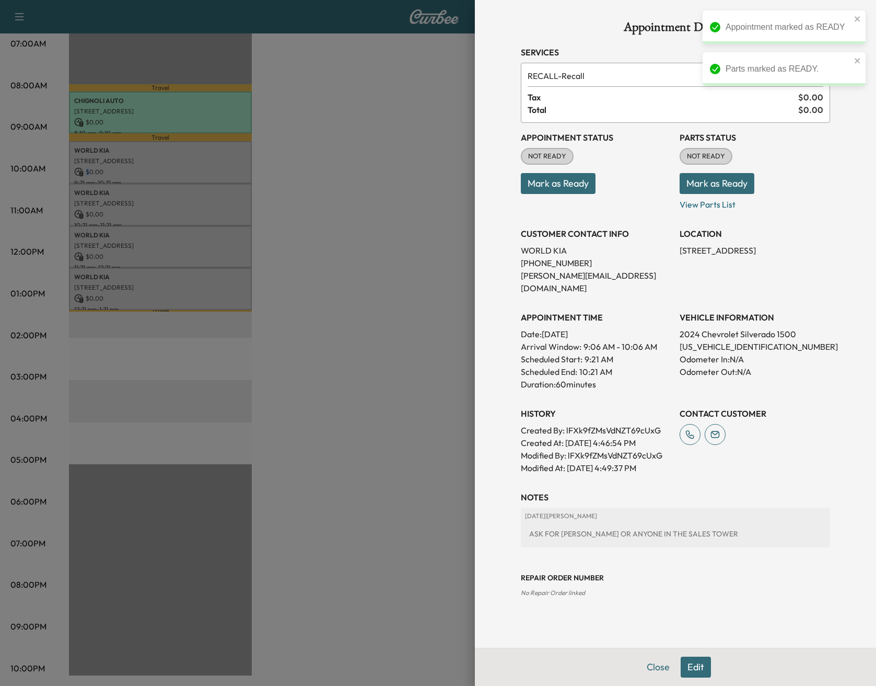
click at [576, 189] on button "Mark as Ready" at bounding box center [558, 183] width 75 height 21
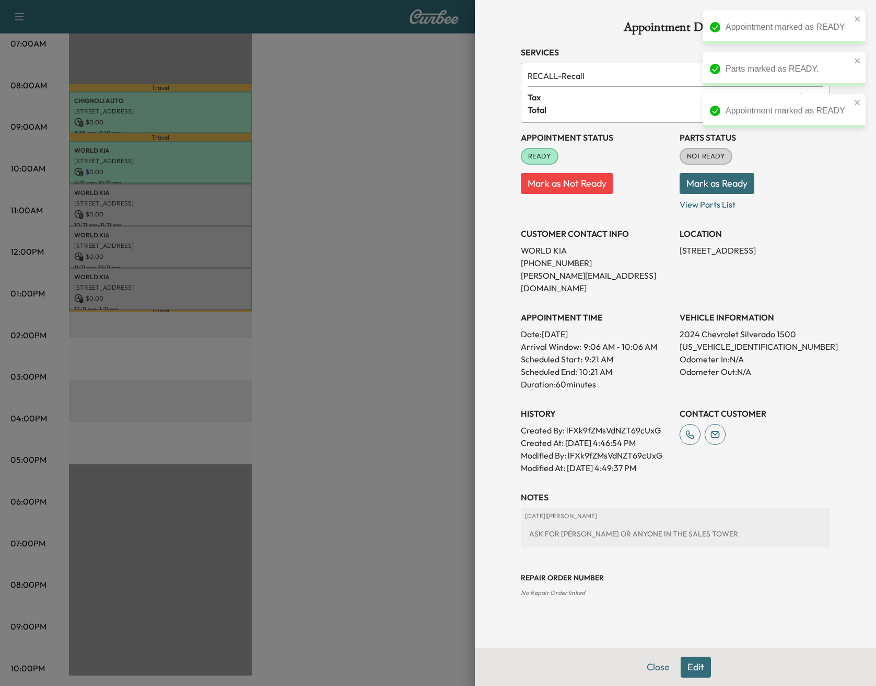
click at [697, 182] on button "Mark as Ready" at bounding box center [717, 183] width 75 height 21
click at [144, 190] on div at bounding box center [438, 343] width 876 height 686
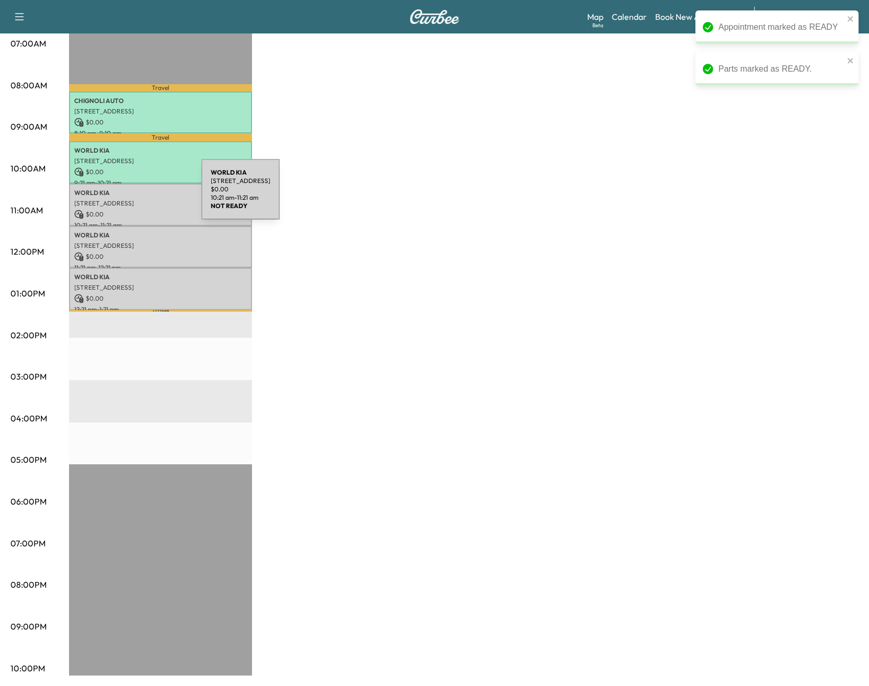
click at [123, 195] on div "WORLD KIA [STREET_ADDRESS] $ 0.00 10:21 am - 11:21 am" at bounding box center [160, 204] width 183 height 42
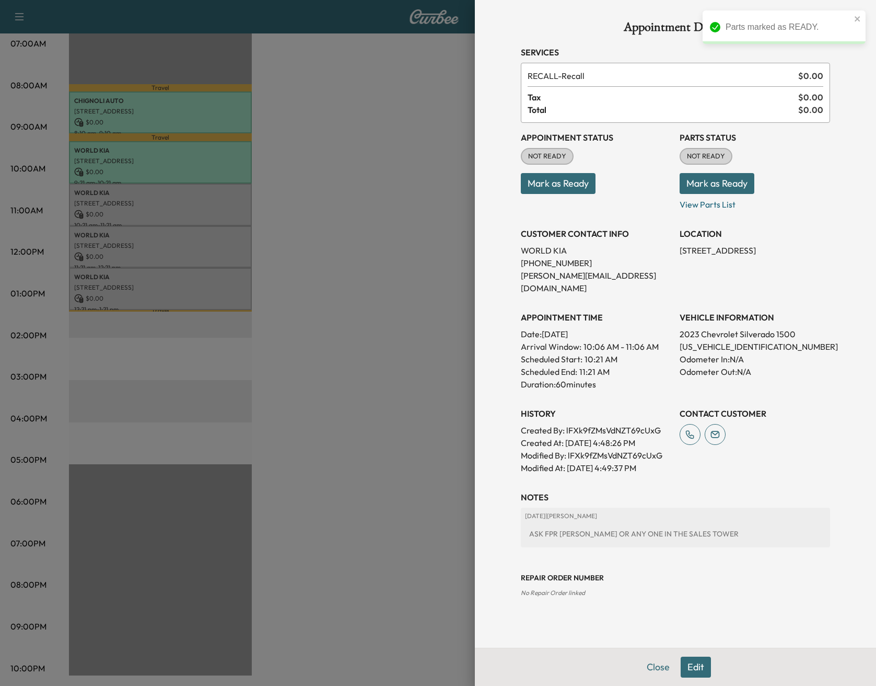
click at [576, 182] on button "Mark as Ready" at bounding box center [558, 183] width 75 height 21
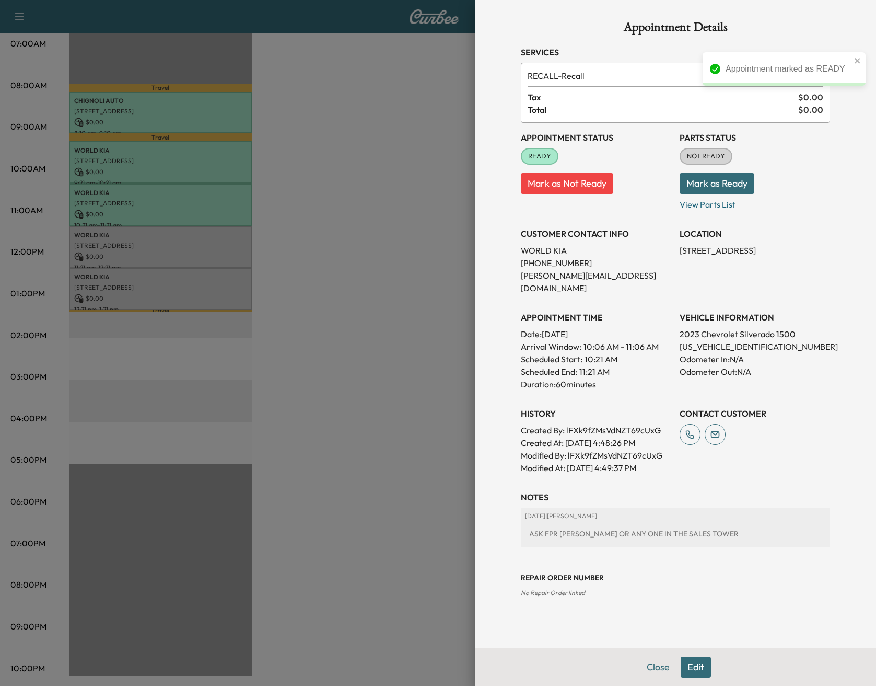
click at [706, 180] on button "Mark as Ready" at bounding box center [717, 183] width 75 height 21
click at [213, 246] on div at bounding box center [438, 343] width 876 height 686
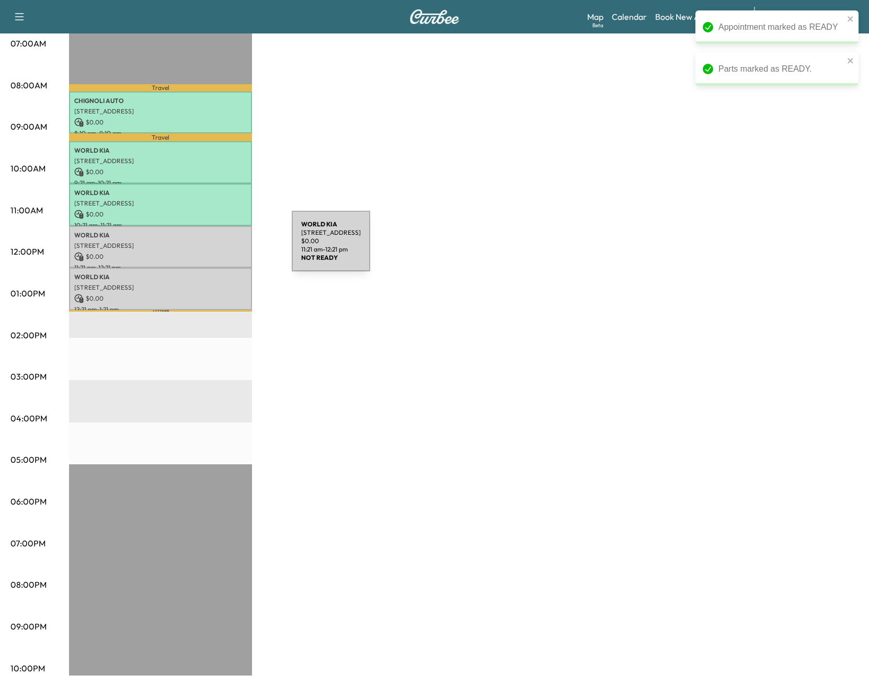
click at [213, 247] on div "WORLD KIA [STREET_ADDRESS] $ 0.00 11:21 am - 12:21 pm" at bounding box center [160, 247] width 183 height 42
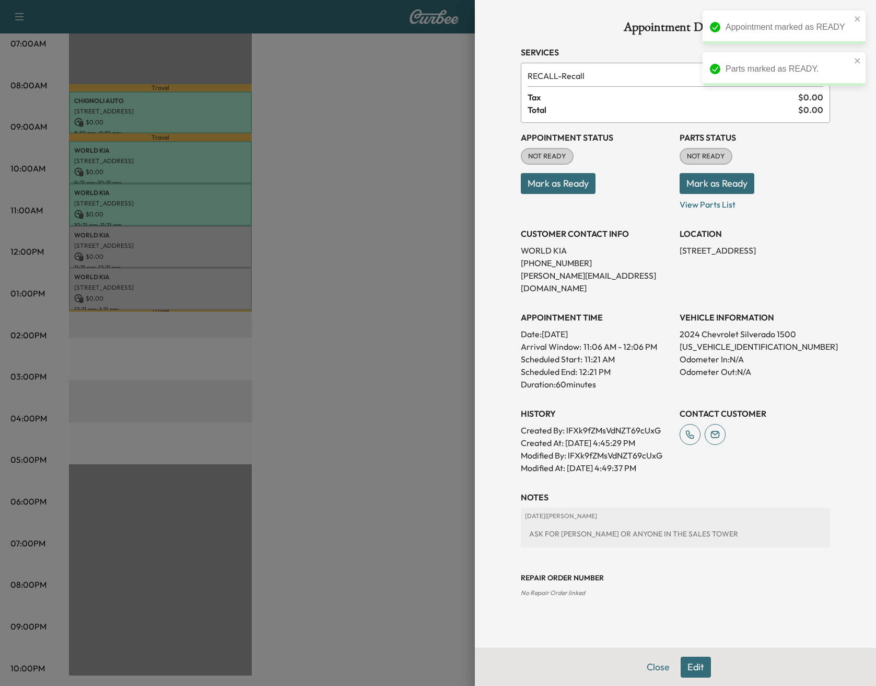
click at [579, 180] on button "Mark as Ready" at bounding box center [558, 183] width 75 height 21
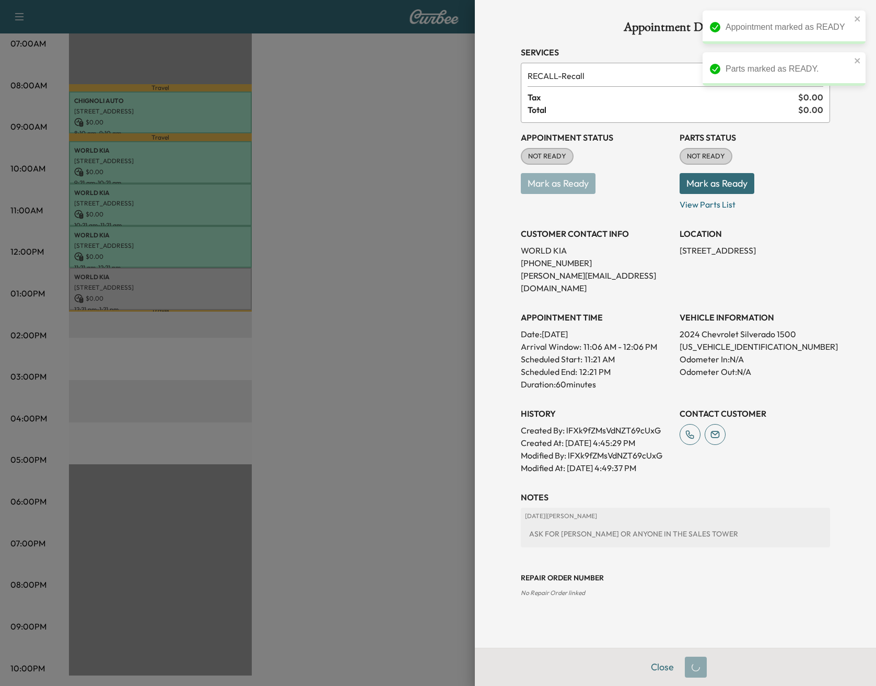
click at [712, 184] on button "Mark as Ready" at bounding box center [717, 183] width 75 height 21
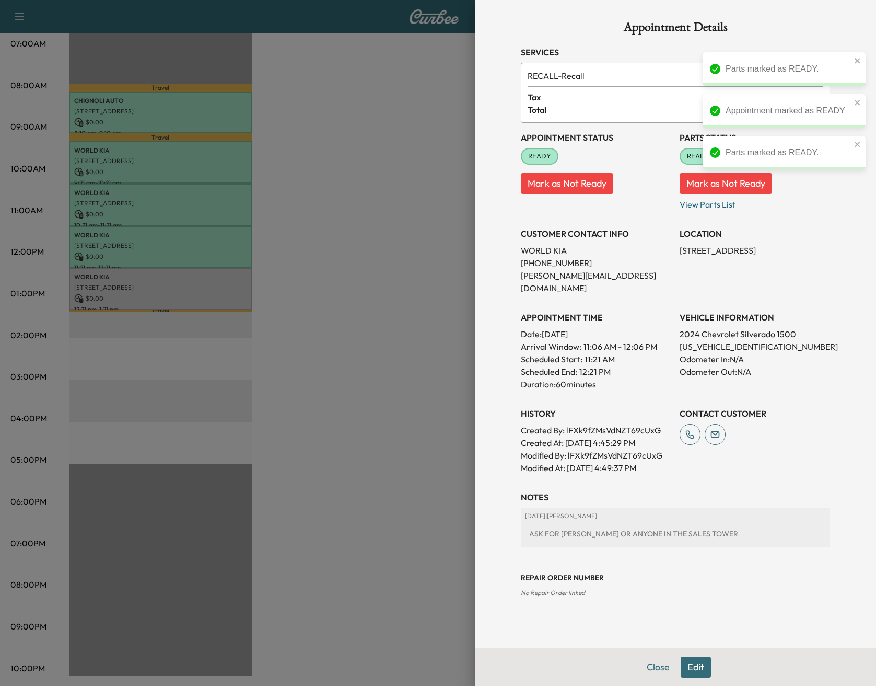
click at [199, 282] on div at bounding box center [438, 343] width 876 height 686
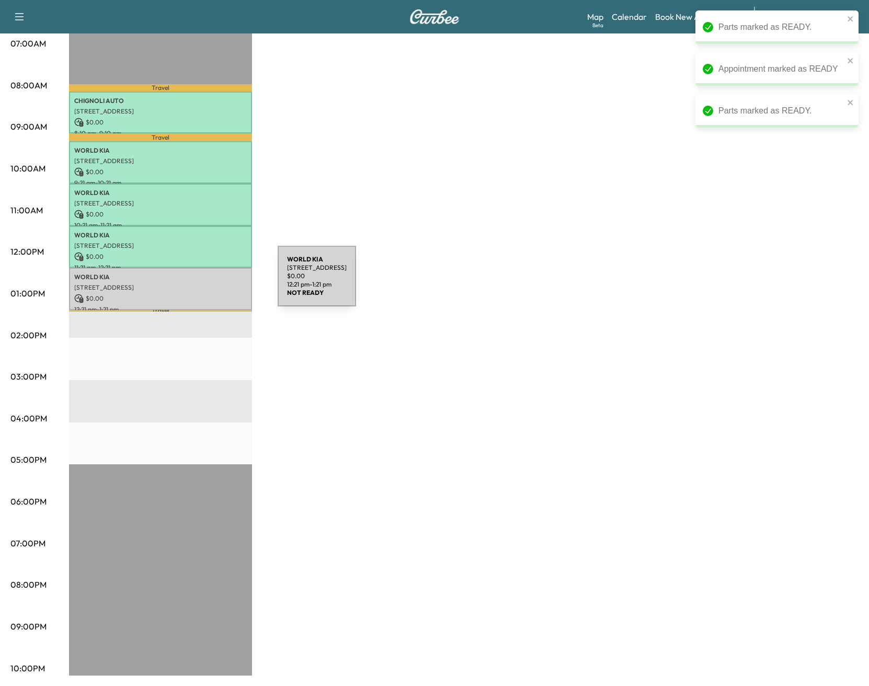
click at [199, 283] on p "[STREET_ADDRESS]" at bounding box center [160, 287] width 172 height 8
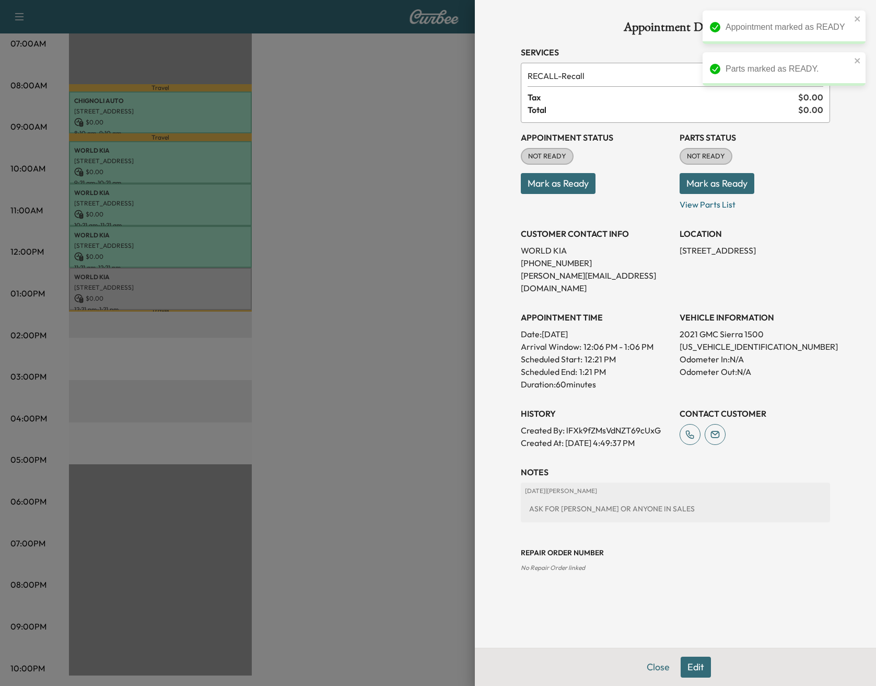
click at [549, 188] on button "Mark as Ready" at bounding box center [558, 183] width 75 height 21
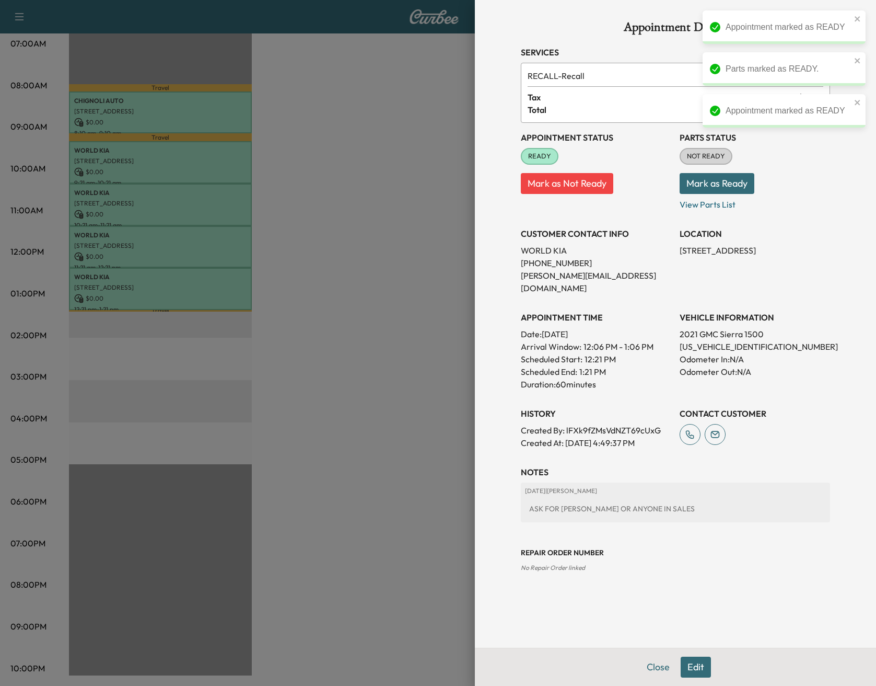
click at [696, 185] on button "Mark as Ready" at bounding box center [717, 183] width 75 height 21
click at [308, 239] on div at bounding box center [438, 343] width 876 height 686
